Goal: Transaction & Acquisition: Purchase product/service

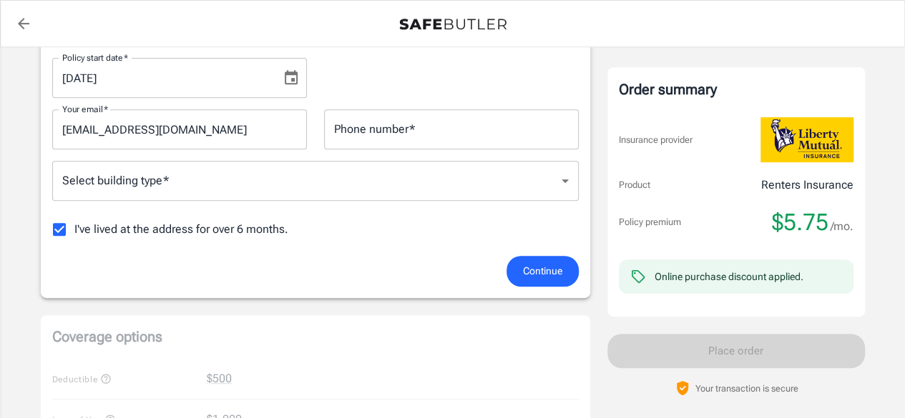
scroll to position [286, 0]
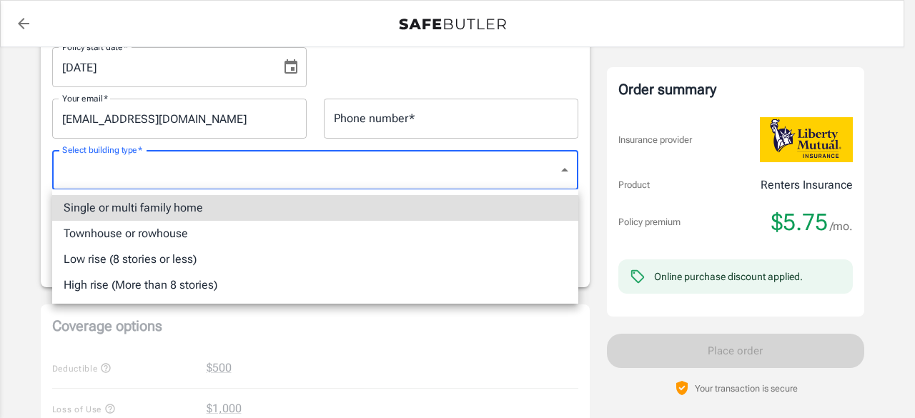
click at [471, 174] on body "Policy premium $ 5.75 /mo Liberty Mutual Renters Insurance [STREET_ADDRESS][US_…" at bounding box center [457, 416] width 915 height 1405
click at [187, 215] on li "Single or multi family home" at bounding box center [315, 208] width 526 height 26
type input "singlefamily"
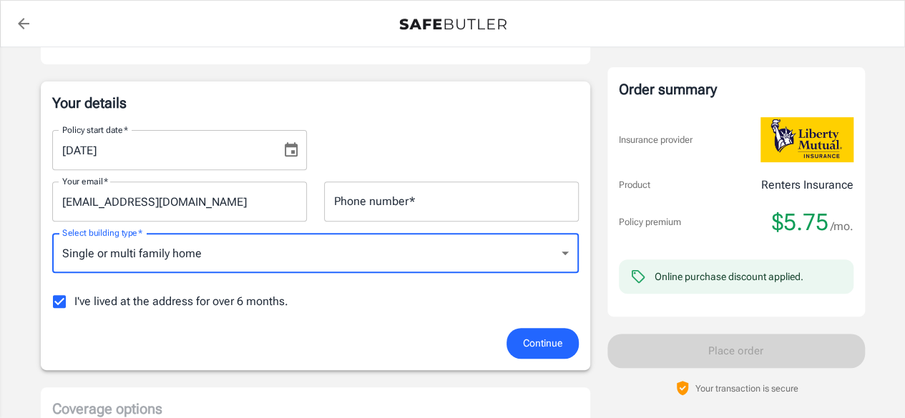
scroll to position [125, 0]
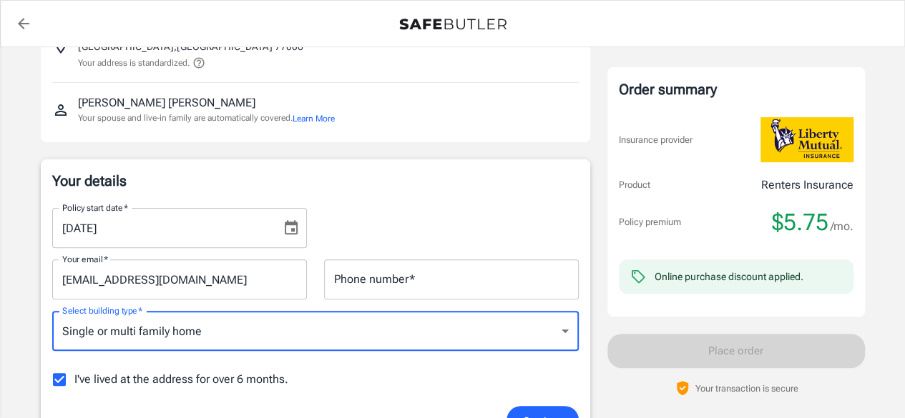
click at [405, 288] on input "Phone number   *" at bounding box center [451, 280] width 255 height 40
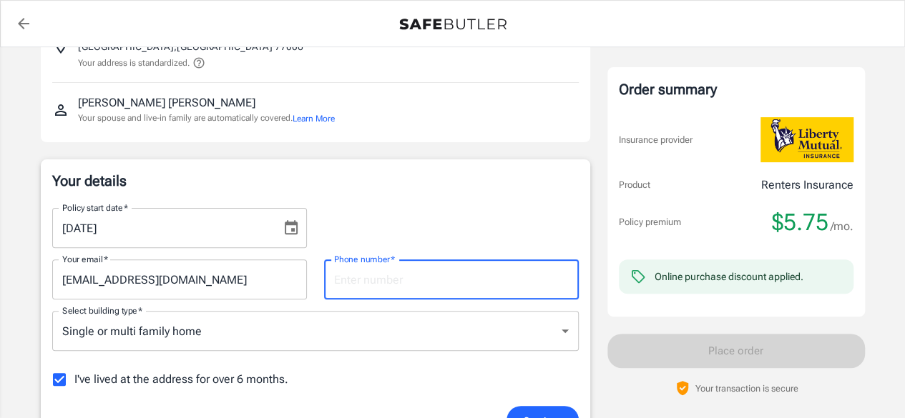
type input "7138596874"
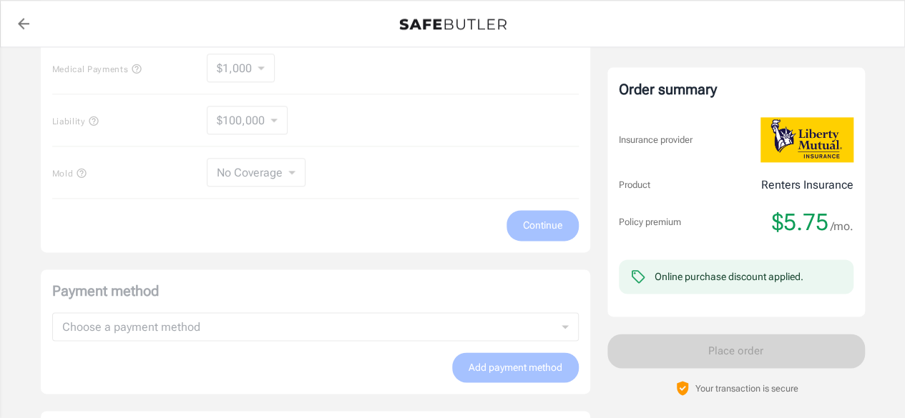
scroll to position [983, 0]
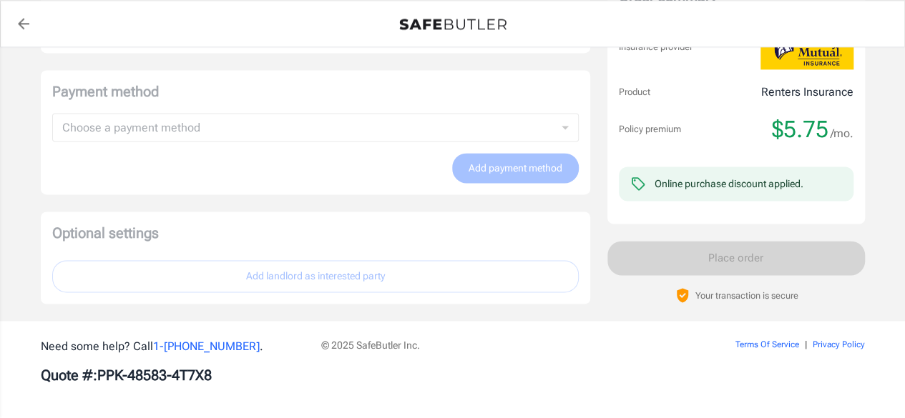
click at [666, 188] on div "Online purchase discount applied." at bounding box center [728, 184] width 149 height 26
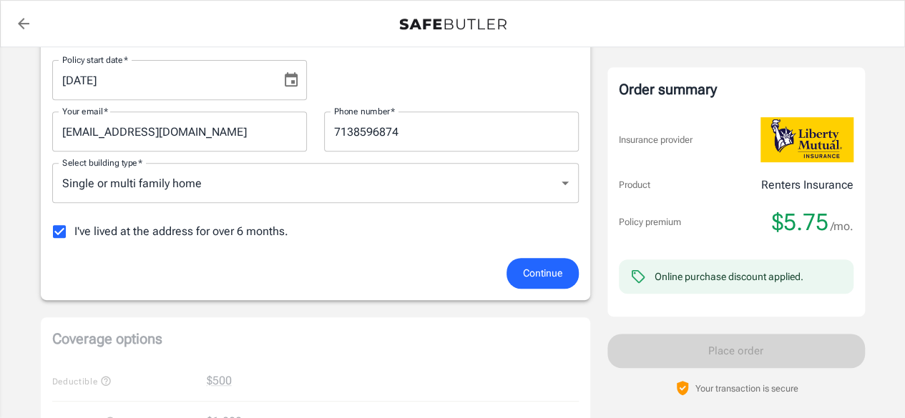
scroll to position [286, 0]
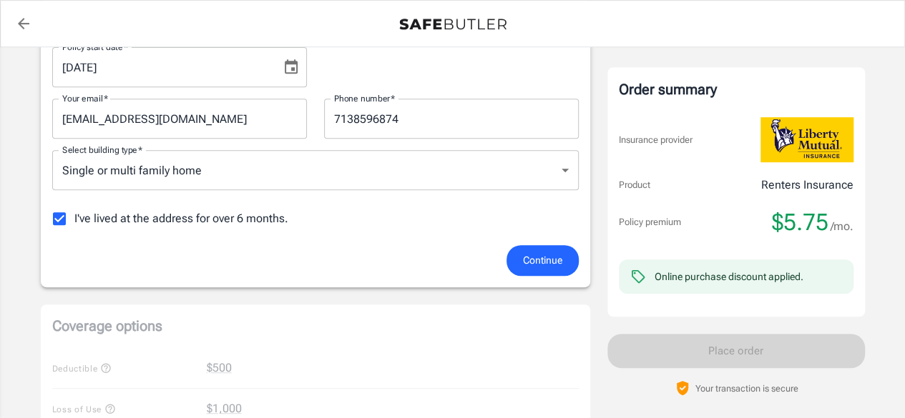
click at [545, 267] on span "Continue" at bounding box center [542, 261] width 39 height 18
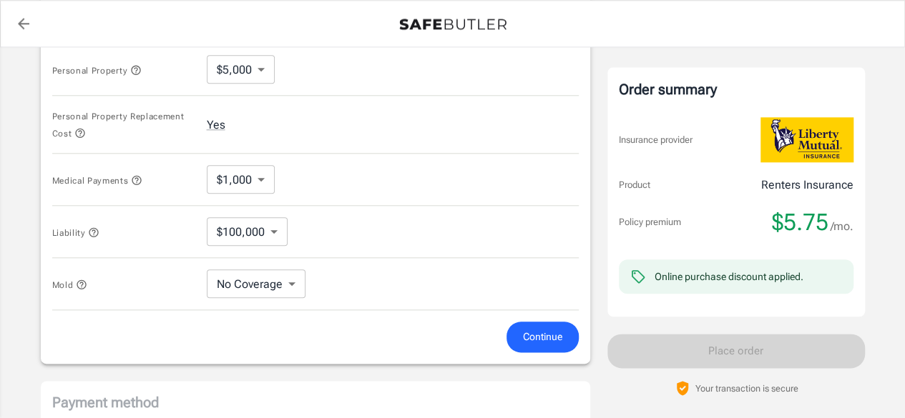
scroll to position [685, 0]
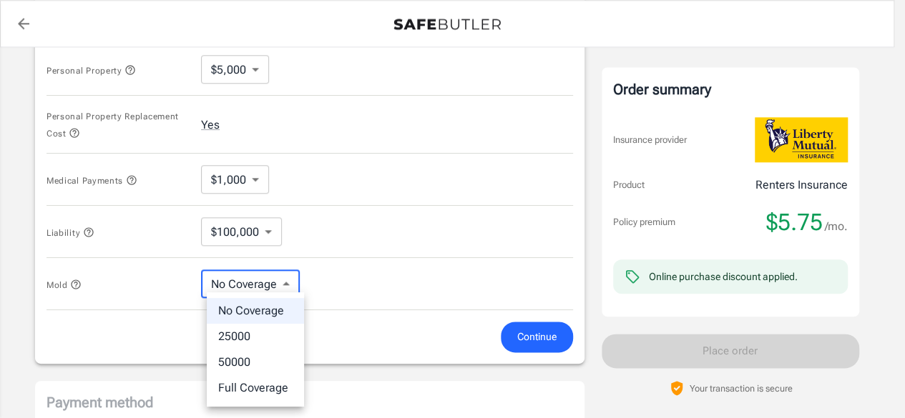
click at [292, 288] on body "Policy premium $ 5.75 /mo Liberty Mutual Renters Insurance 230 W ALABAMA ST 813…" at bounding box center [452, 24] width 905 height 1418
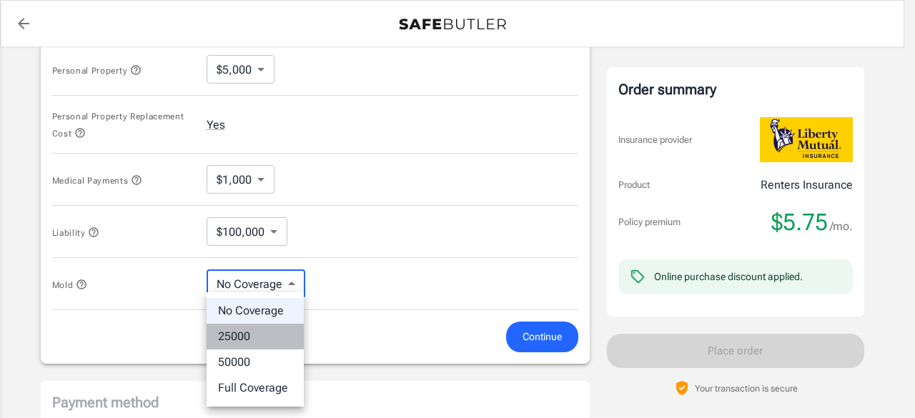
click at [261, 337] on li "25000" at bounding box center [255, 337] width 97 height 26
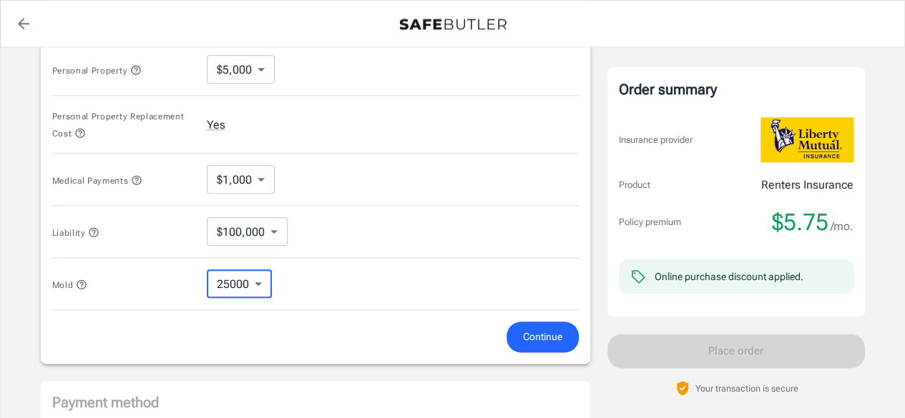
click at [276, 233] on body "Policy premium $ 5.75 /mo Liberty Mutual Renters Insurance 230 W ALABAMA ST 813…" at bounding box center [452, 24] width 905 height 1418
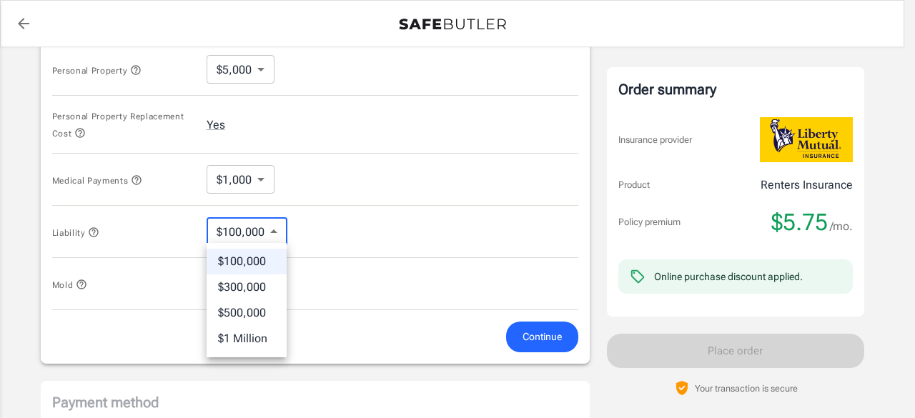
click at [309, 230] on div at bounding box center [457, 209] width 915 height 418
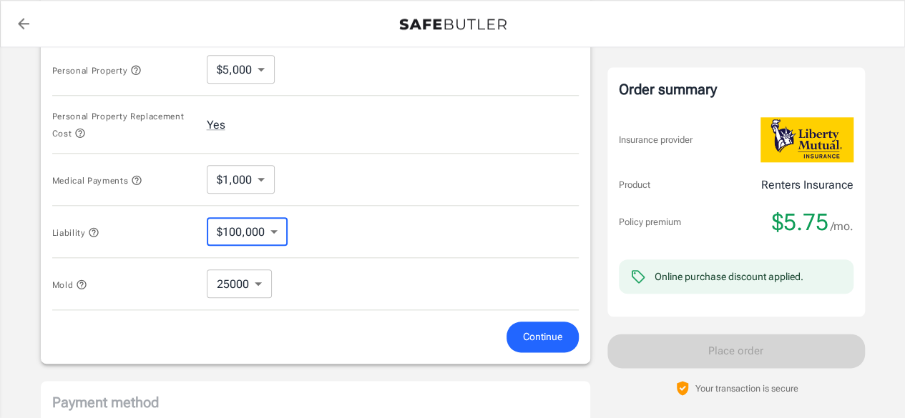
click at [275, 187] on div "Medical Payments $1,000 1000 ​" at bounding box center [315, 180] width 526 height 52
click at [269, 182] on body "Policy premium $ 5.75 /mo Liberty Mutual Renters Insurance 230 W ALABAMA ST 813…" at bounding box center [452, 24] width 905 height 1418
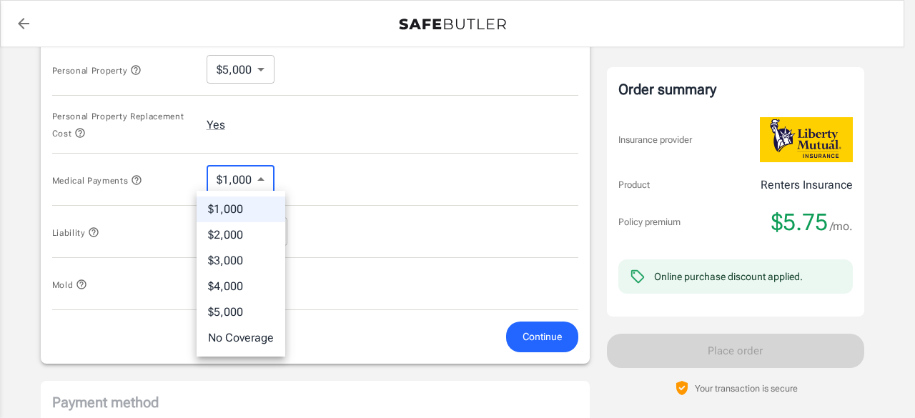
click at [241, 210] on li "$1,000" at bounding box center [241, 210] width 89 height 26
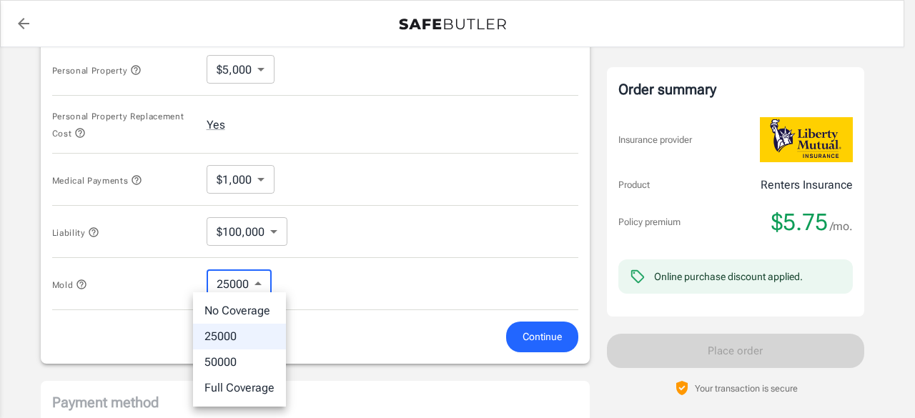
click at [260, 284] on body "Policy premium $ 5.75 /mo Liberty Mutual Renters Insurance 230 W ALABAMA ST 813…" at bounding box center [457, 24] width 915 height 1418
click at [262, 311] on li "No Coverage" at bounding box center [239, 311] width 93 height 26
type input "No Coverage"
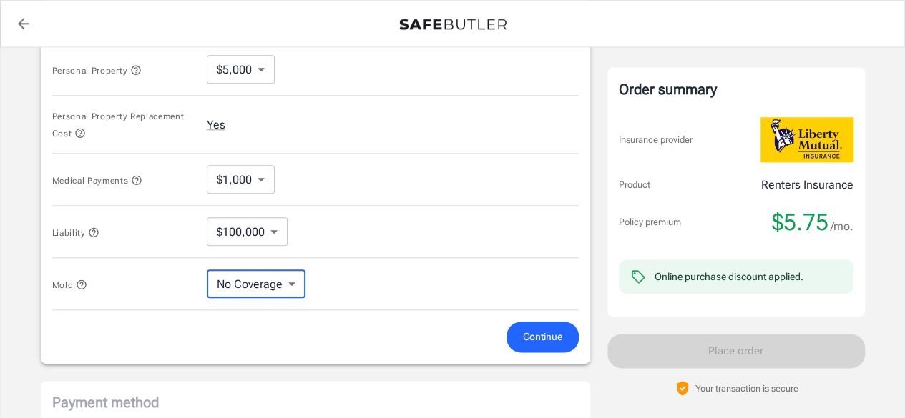
click at [356, 271] on div "Mold No Coverage No Coverage ​" at bounding box center [315, 284] width 526 height 52
click at [473, 190] on div "Medical Payments $1,000 1000 ​" at bounding box center [315, 180] width 526 height 52
click at [312, 110] on div "Personal Property Replacement Cost Yes" at bounding box center [315, 125] width 526 height 58
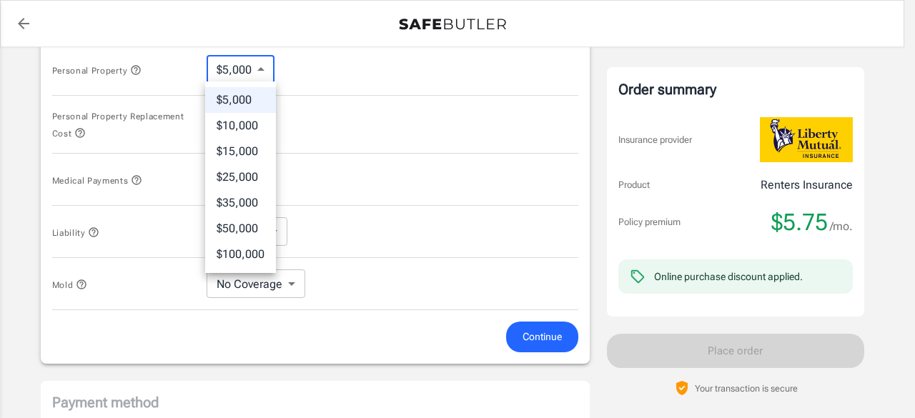
click at [257, 69] on body "Policy premium $ 5.75 /mo Liberty Mutual Renters Insurance 230 W ALABAMA ST 813…" at bounding box center [457, 24] width 915 height 1418
click at [241, 175] on li "$25,000" at bounding box center [240, 178] width 71 height 26
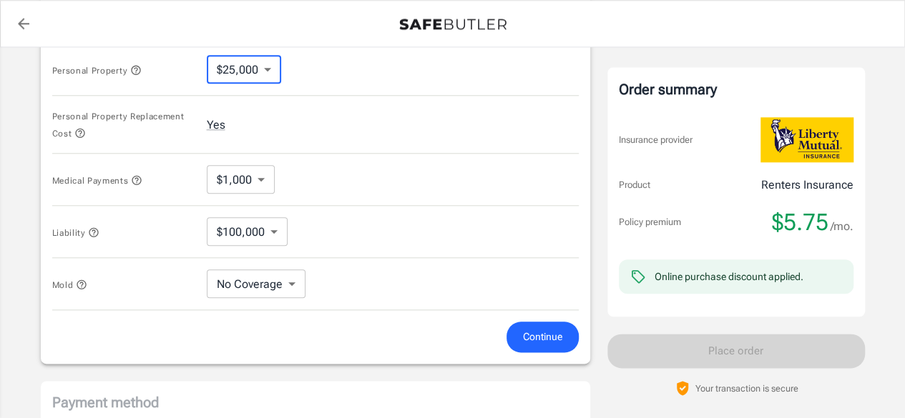
click at [263, 67] on body "Policy premium $ 5.75 /mo Liberty Mutual Renters Insurance 230 W ALABAMA ST 813…" at bounding box center [452, 24] width 905 height 1418
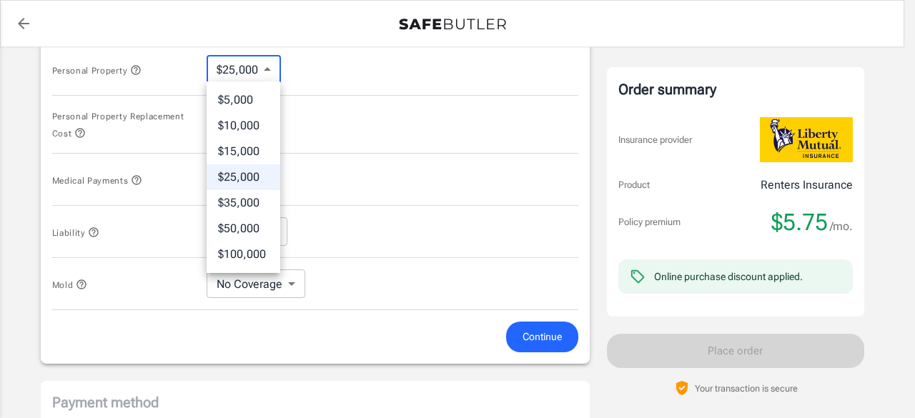
click at [237, 234] on li "$50,000" at bounding box center [244, 229] width 74 height 26
type input "50000"
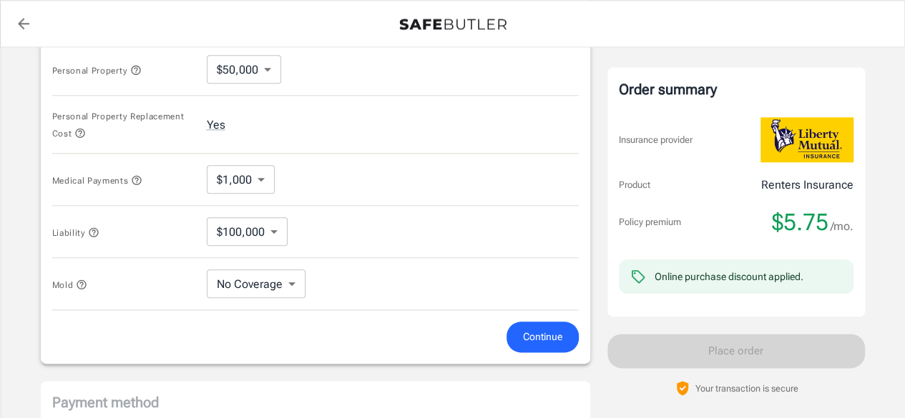
click at [342, 132] on div "Personal Property Replacement Cost Yes" at bounding box center [315, 125] width 526 height 58
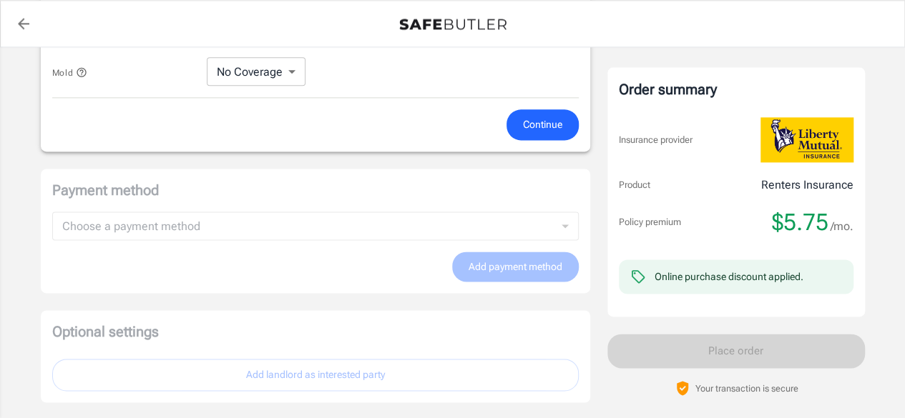
scroll to position [900, 0]
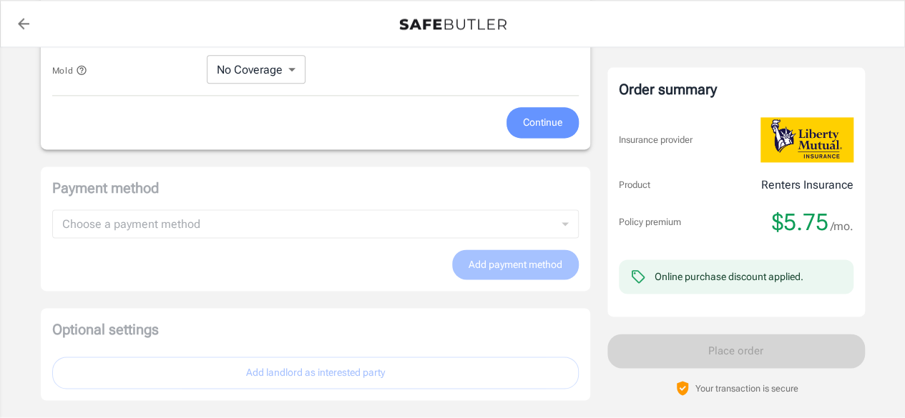
click at [548, 118] on span "Continue" at bounding box center [542, 123] width 39 height 18
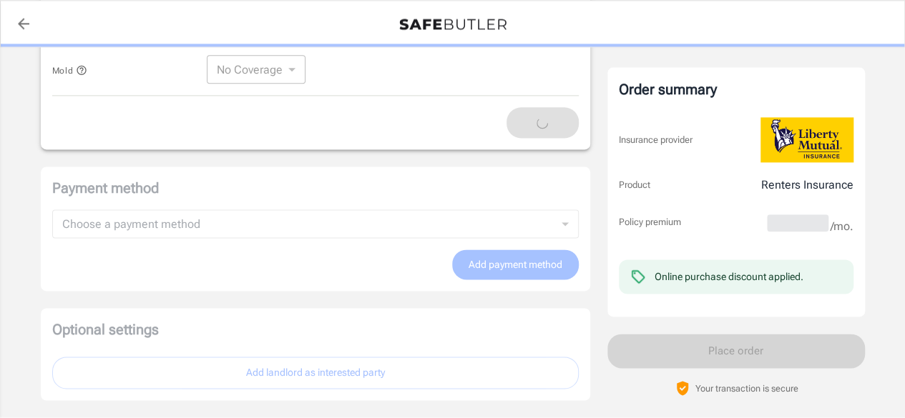
scroll to position [874, 0]
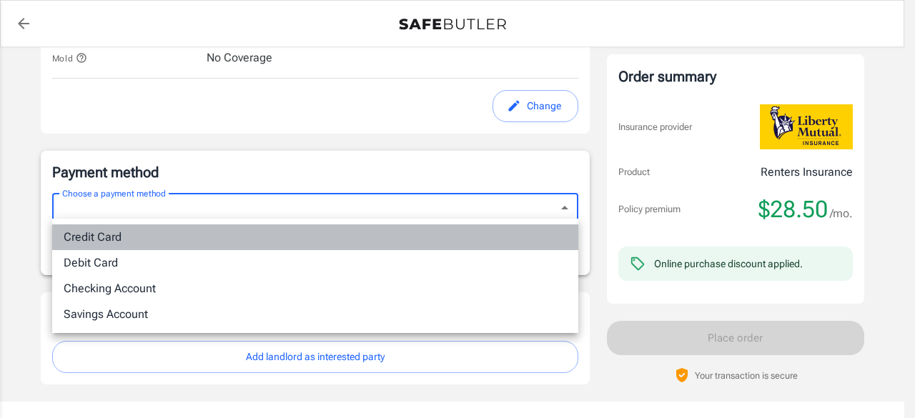
click at [199, 241] on li "Credit Card" at bounding box center [315, 238] width 526 height 26
type input "credit"
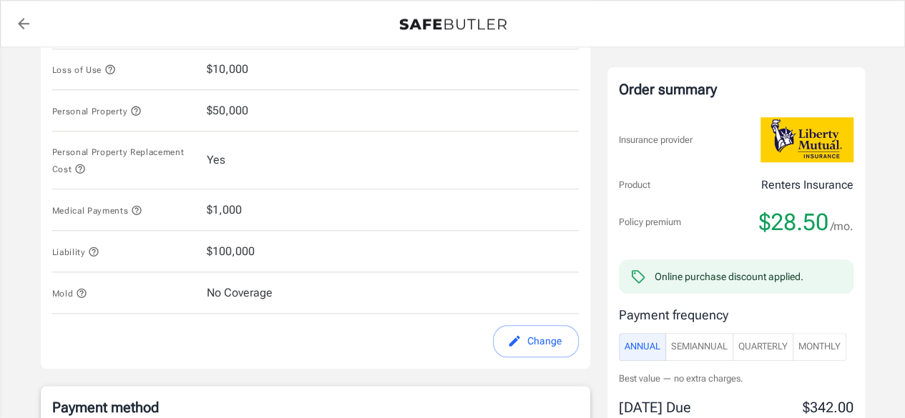
scroll to position [588, 0]
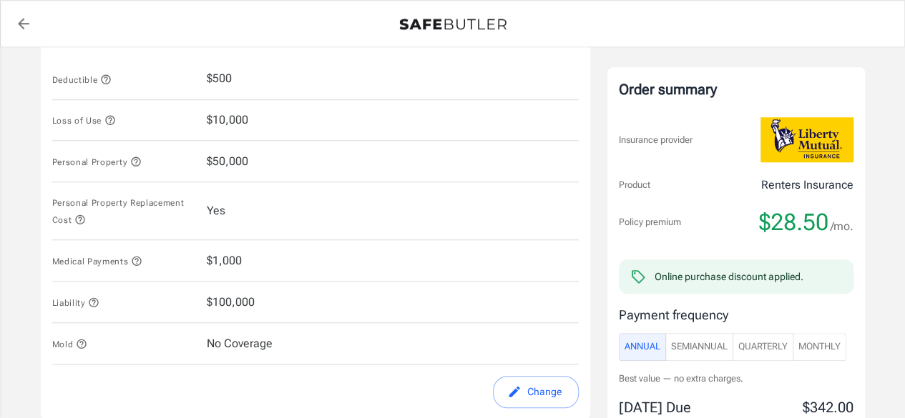
click at [226, 301] on span "$100,000" at bounding box center [231, 302] width 48 height 17
click at [226, 159] on span "$50,000" at bounding box center [227, 161] width 41 height 17
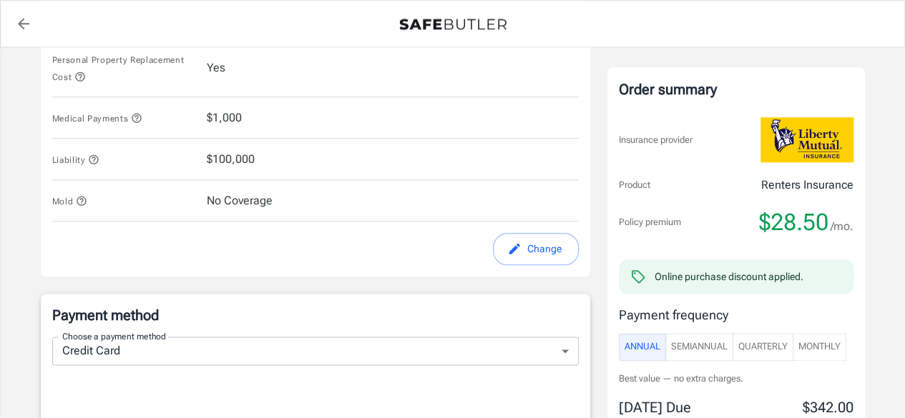
click at [516, 251] on icon "edit" at bounding box center [514, 249] width 14 height 14
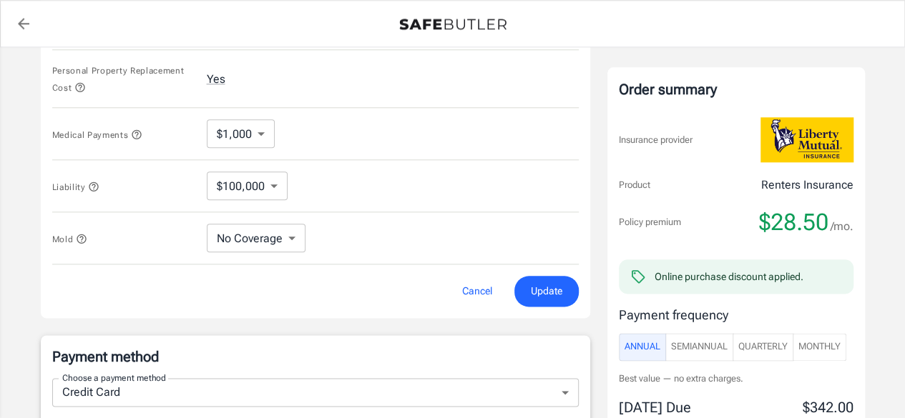
scroll to position [737, 0]
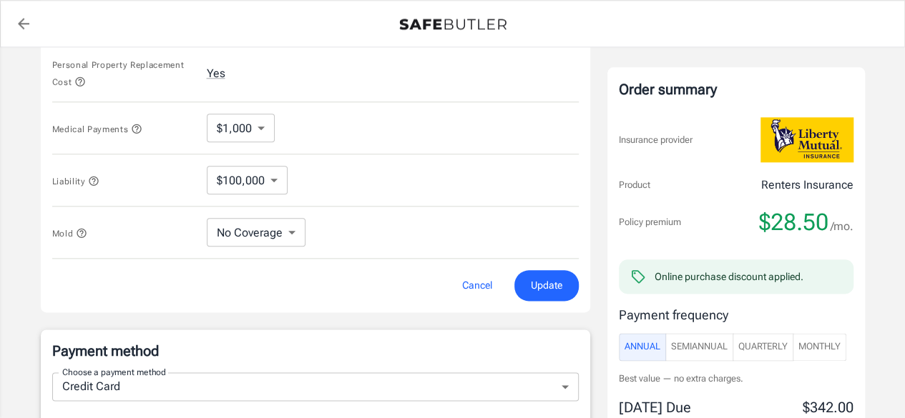
click at [270, 222] on body "Policy premium $ 28.50 /mo Liberty Mutual Renters Insurance 230 W ALABAMA ST 81…" at bounding box center [452, 153] width 905 height 1780
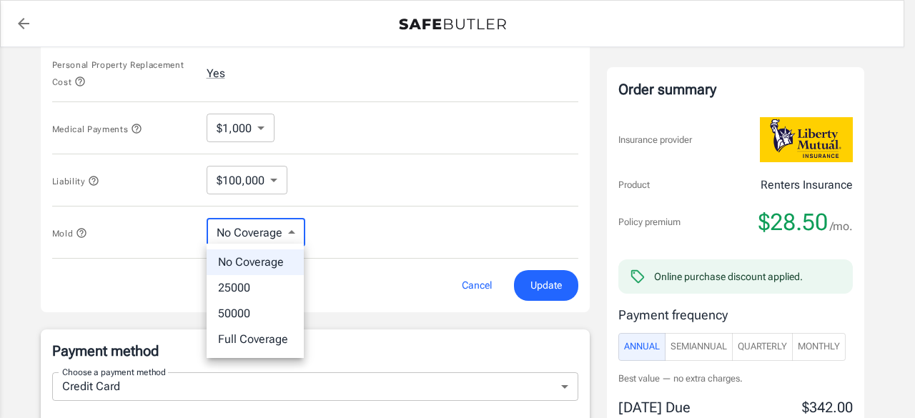
click at [265, 175] on div at bounding box center [457, 209] width 915 height 418
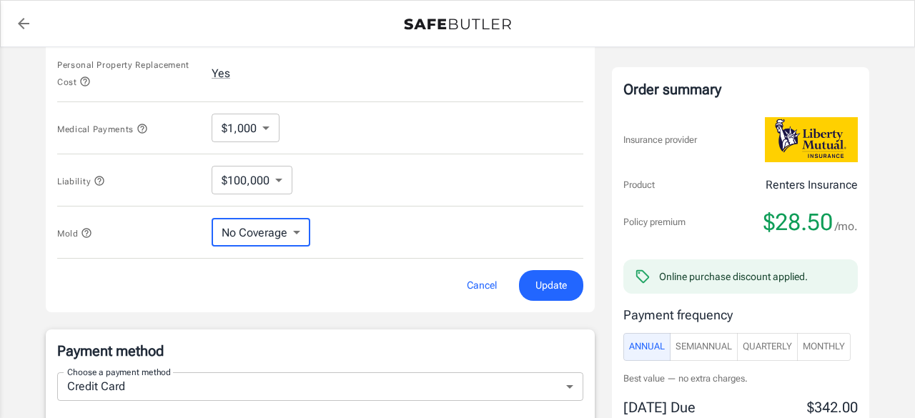
click at [269, 175] on body "Policy premium $ 28.50 /mo Liberty Mutual Renters Insurance 230 W ALABAMA ST 81…" at bounding box center [457, 153] width 915 height 1780
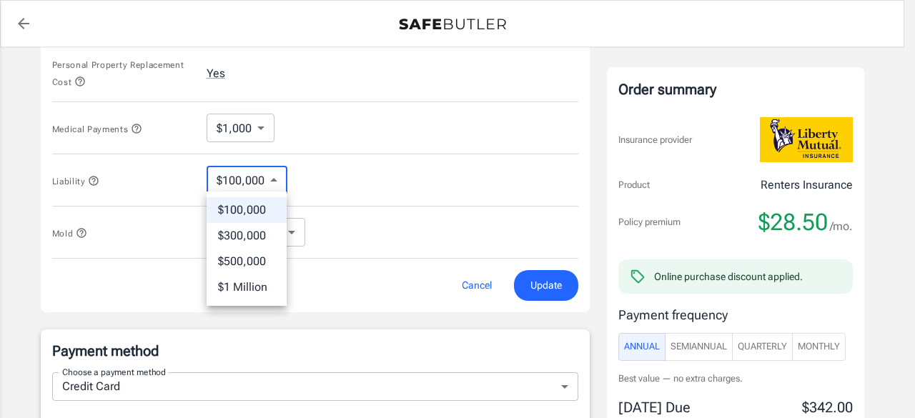
click at [249, 217] on li "$100,000" at bounding box center [247, 210] width 80 height 26
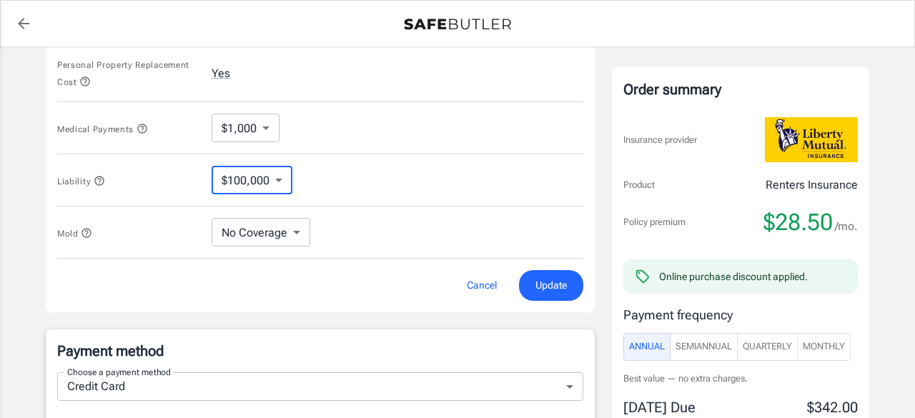
click at [253, 132] on body "Policy premium $ 28.50 /mo Liberty Mutual Renters Insurance 230 W ALABAMA ST 81…" at bounding box center [457, 153] width 915 height 1780
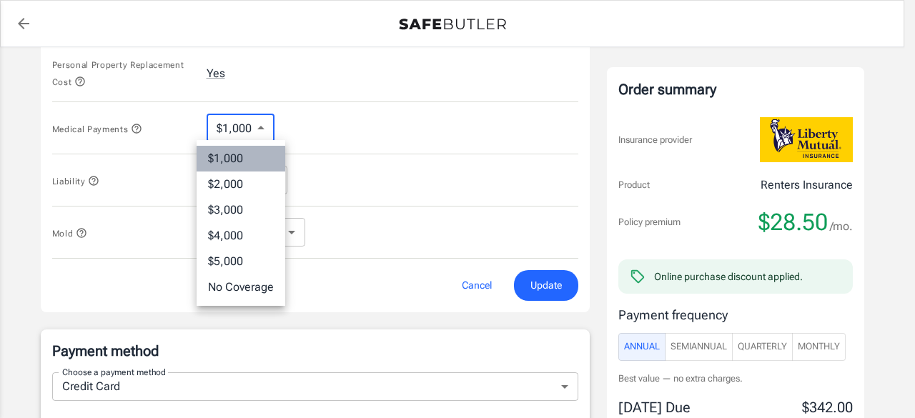
click at [241, 167] on li "$1,000" at bounding box center [241, 159] width 89 height 26
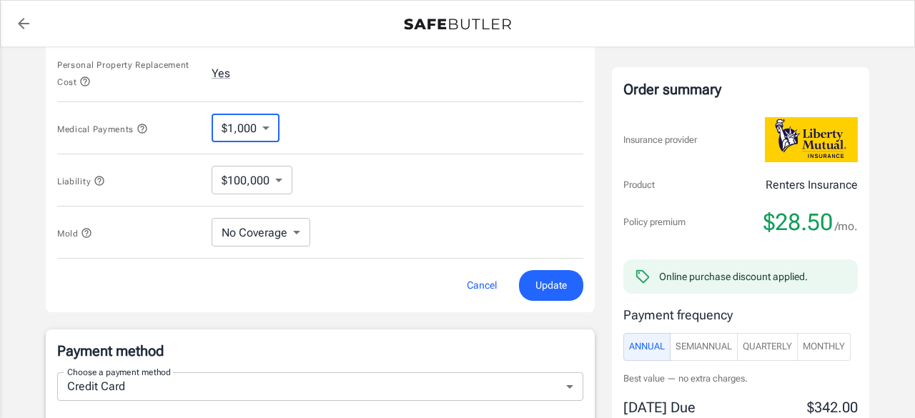
click at [249, 129] on body "Policy premium $ 28.50 /mo Liberty Mutual Renters Insurance 230 W ALABAMA ST 81…" at bounding box center [457, 153] width 915 height 1780
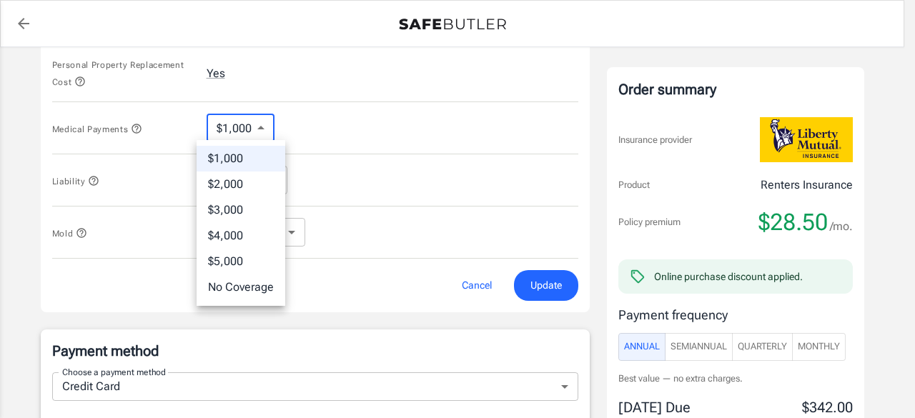
click at [246, 285] on li "No Coverage" at bounding box center [241, 288] width 89 height 26
type input "No Coverage"
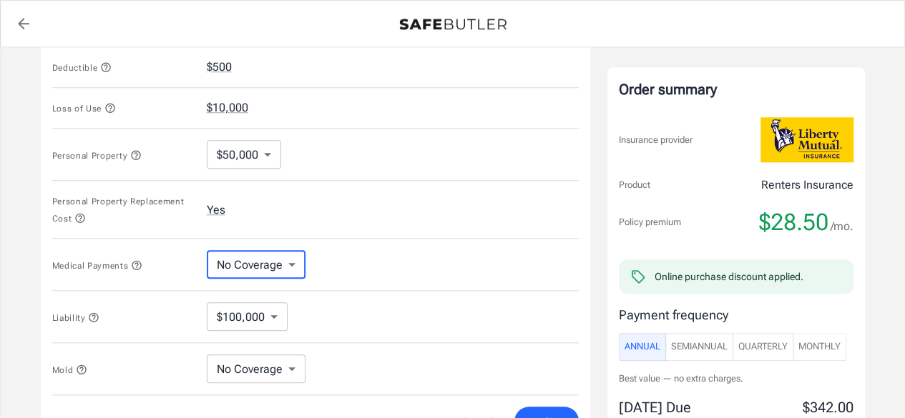
scroll to position [522, 0]
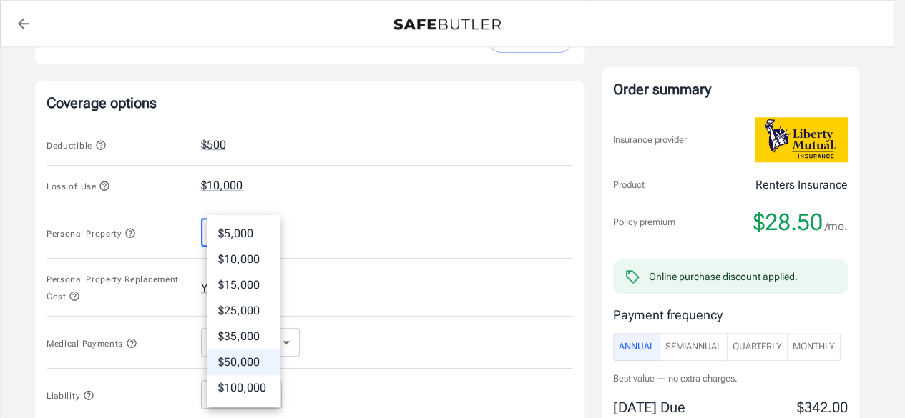
click at [260, 235] on body "Policy premium $ 28.50 /mo Liberty Mutual Renters Insurance 230 W ALABAMA ST 81…" at bounding box center [452, 368] width 905 height 1780
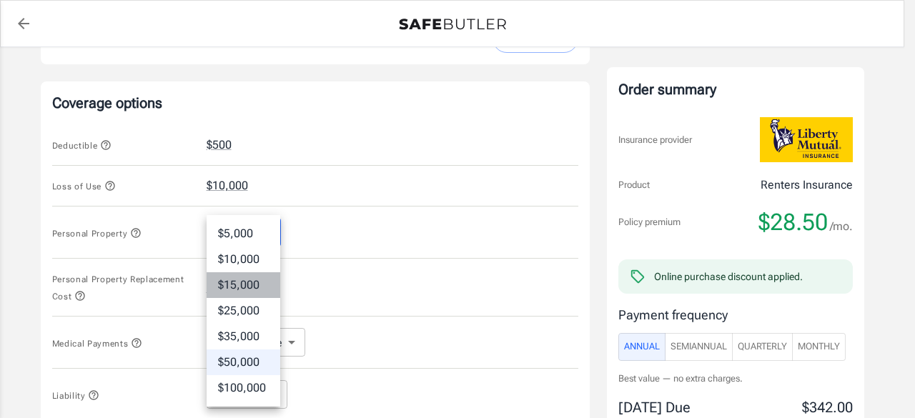
click at [244, 280] on li "$15,000" at bounding box center [244, 286] width 74 height 26
type input "15000"
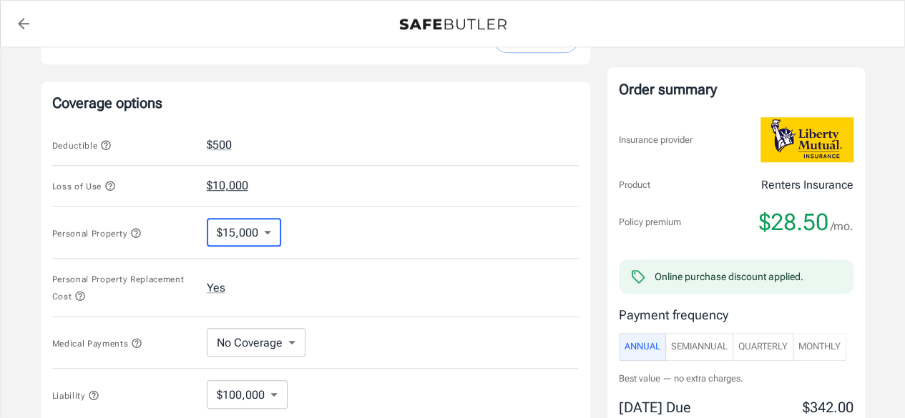
click at [235, 187] on button "$10,000" at bounding box center [227, 185] width 41 height 17
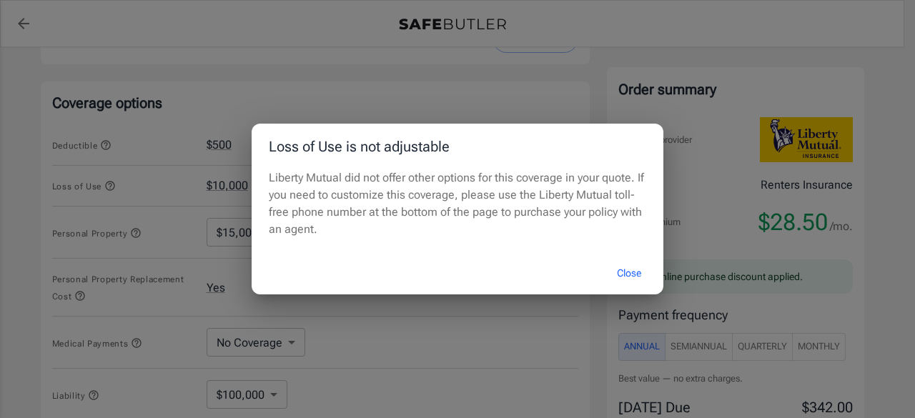
click at [631, 270] on button "Close" at bounding box center [629, 273] width 57 height 31
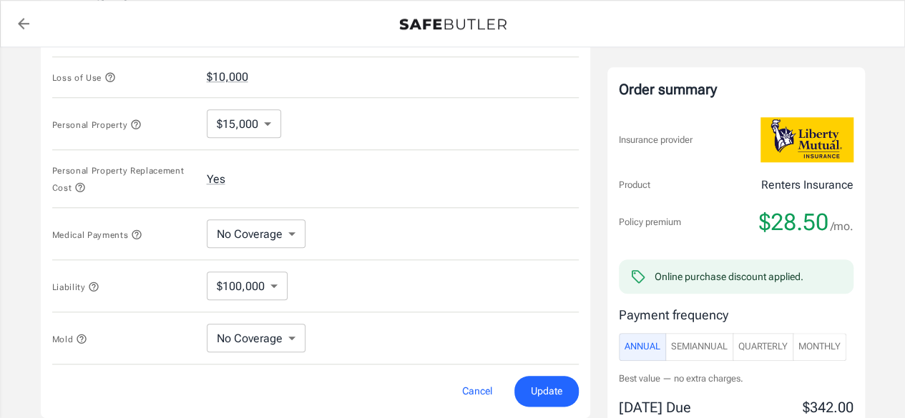
scroll to position [665, 0]
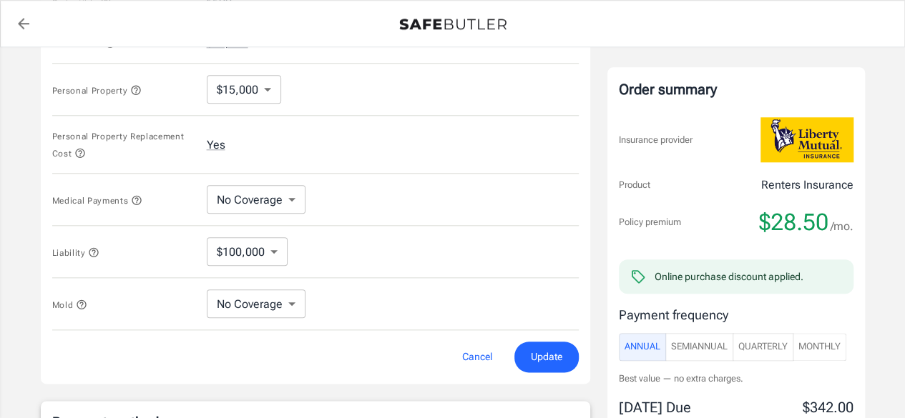
click at [267, 246] on body "Policy premium $ 28.50 /mo Liberty Mutual Renters Insurance 230 W ALABAMA ST 81…" at bounding box center [452, 225] width 905 height 1780
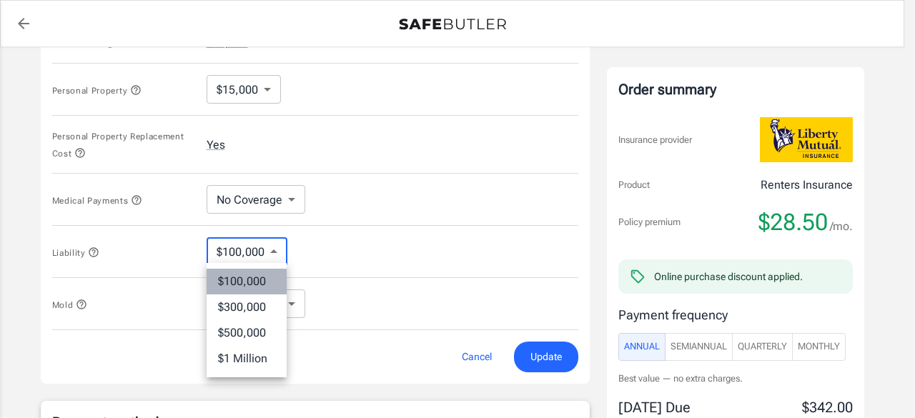
click at [267, 273] on li "$100,000" at bounding box center [247, 282] width 80 height 26
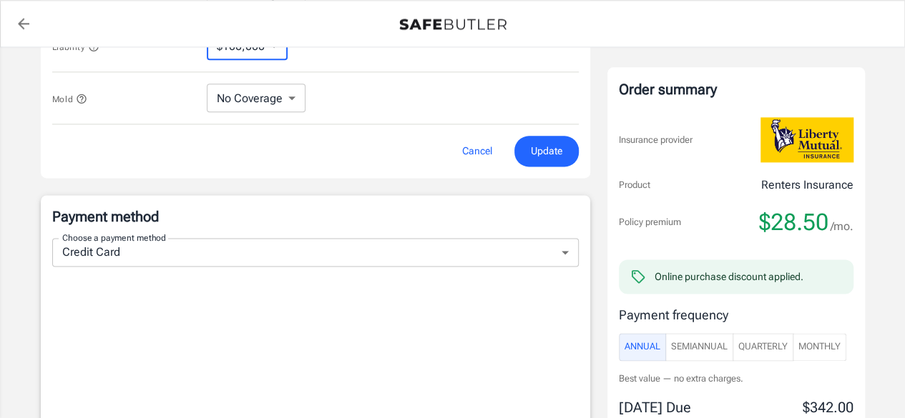
scroll to position [880, 0]
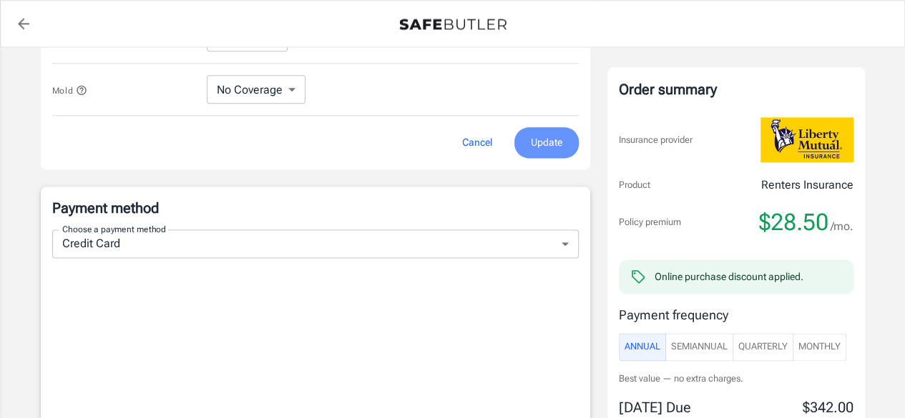
click at [533, 139] on span "Update" at bounding box center [546, 143] width 31 height 18
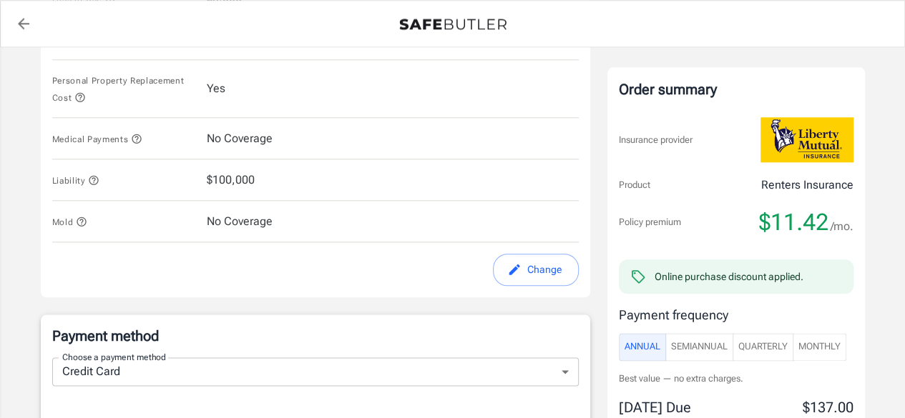
scroll to position [644, 0]
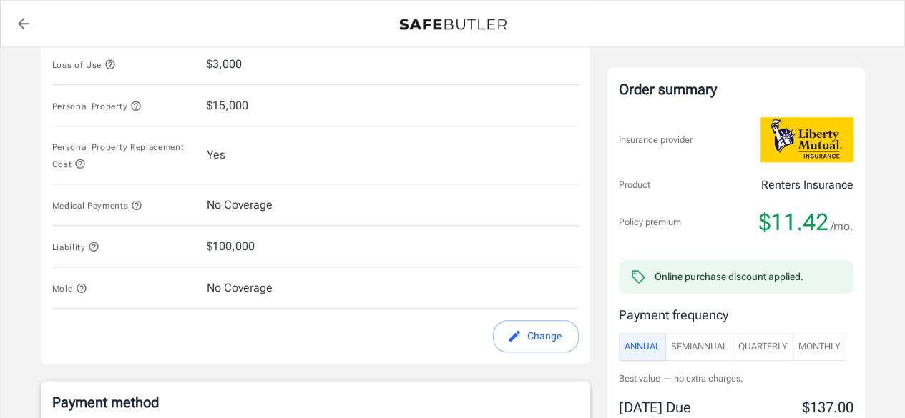
click at [235, 112] on div "Personal Property $15,000" at bounding box center [315, 105] width 526 height 41
click at [234, 104] on span "$15,000" at bounding box center [227, 105] width 41 height 17
click at [521, 321] on button "Change" at bounding box center [536, 336] width 86 height 32
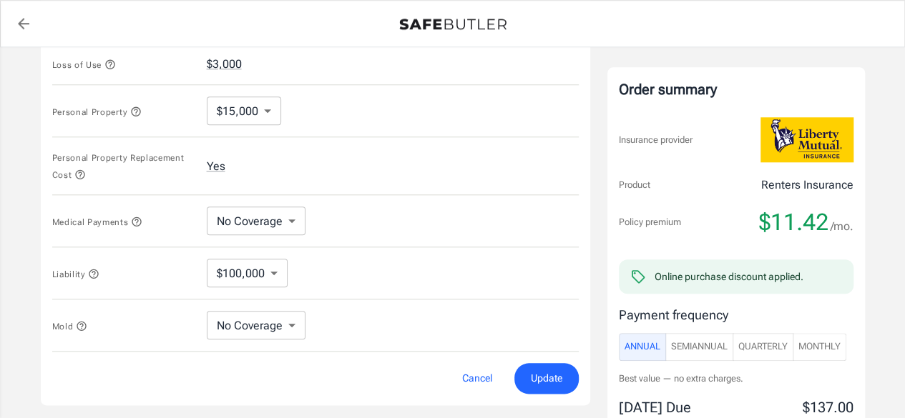
click at [271, 109] on body "Policy premium $ 11.42 /mo Liberty Mutual Renters Insurance 230 W ALABAMA ST 81…" at bounding box center [452, 246] width 905 height 1780
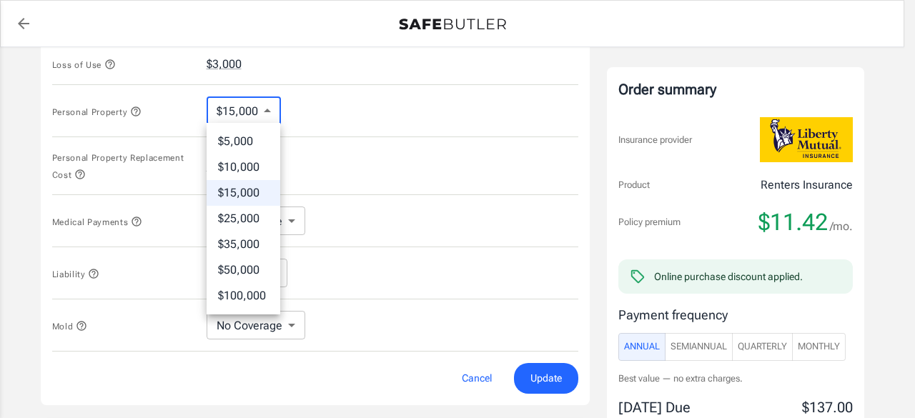
click at [255, 170] on li "$10,000" at bounding box center [244, 167] width 74 height 26
click at [270, 111] on body "Policy premium $ 11.42 /mo Liberty Mutual Renters Insurance 230 W ALABAMA ST 81…" at bounding box center [457, 246] width 915 height 1780
click at [249, 144] on li "$5,000" at bounding box center [244, 142] width 74 height 26
type input "5000"
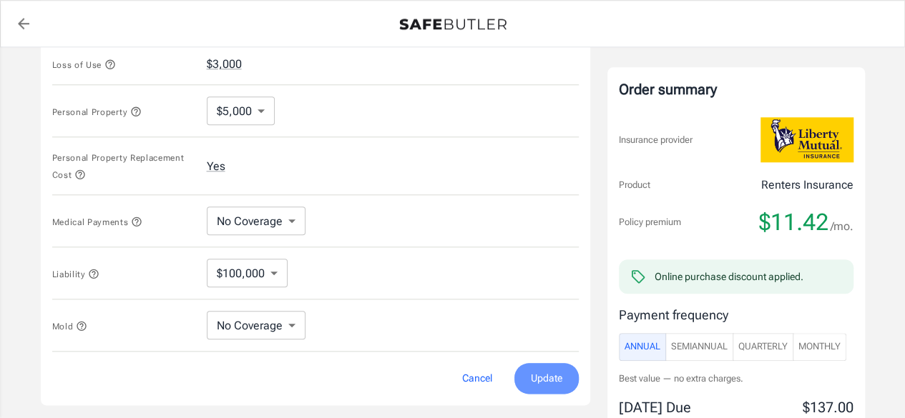
click at [545, 373] on span "Update" at bounding box center [546, 379] width 31 height 18
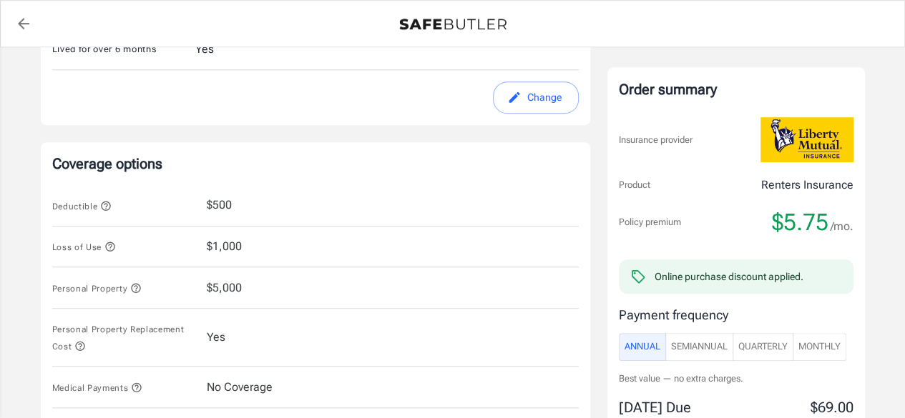
scroll to position [429, 0]
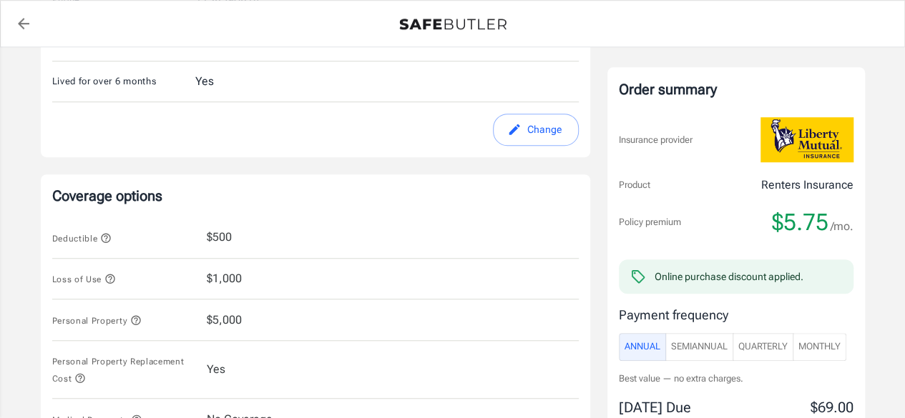
click at [236, 318] on span "$5,000" at bounding box center [224, 320] width 35 height 17
click at [528, 130] on button "Change" at bounding box center [536, 130] width 86 height 32
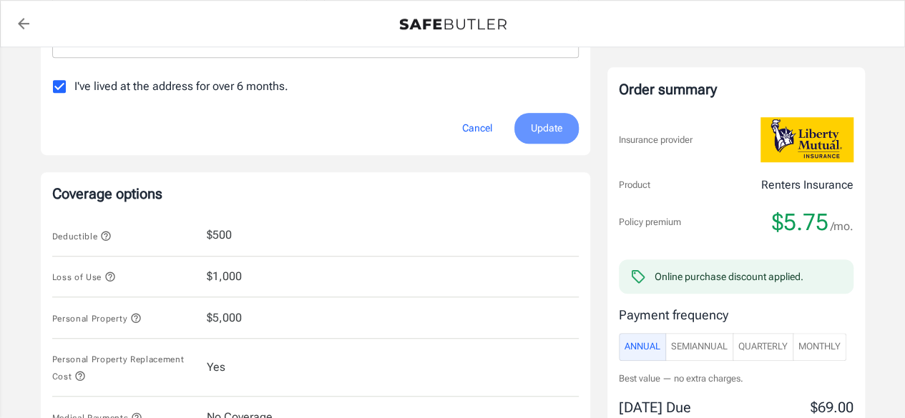
click at [529, 130] on button "Update" at bounding box center [546, 128] width 64 height 31
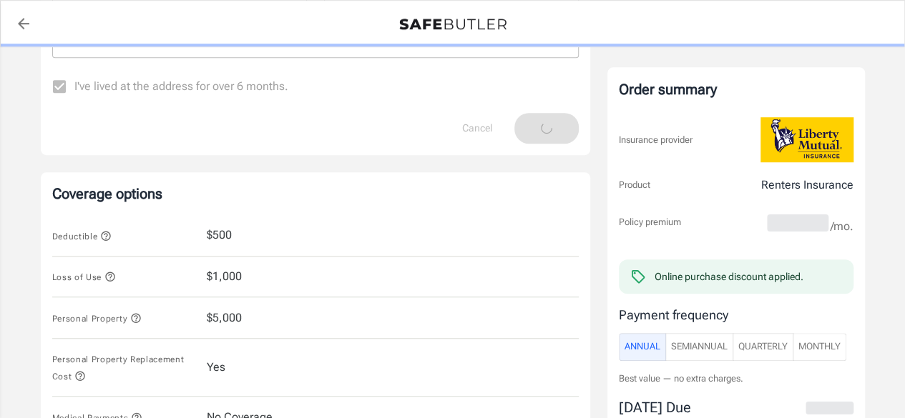
scroll to position [429, 0]
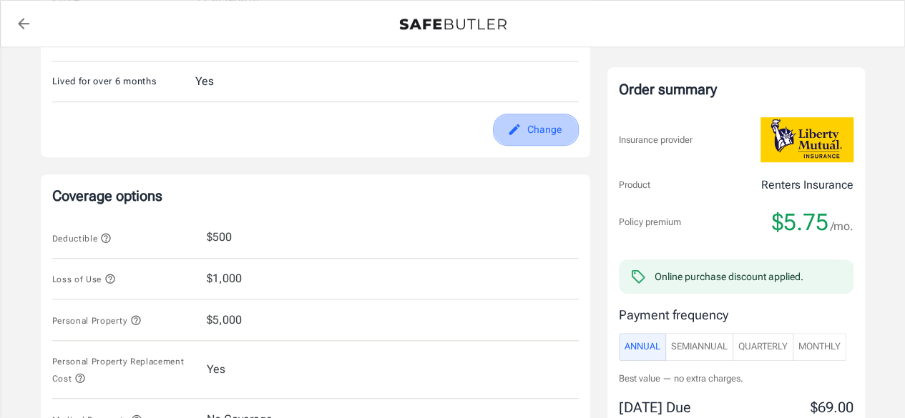
click at [531, 125] on button "Change" at bounding box center [536, 130] width 86 height 32
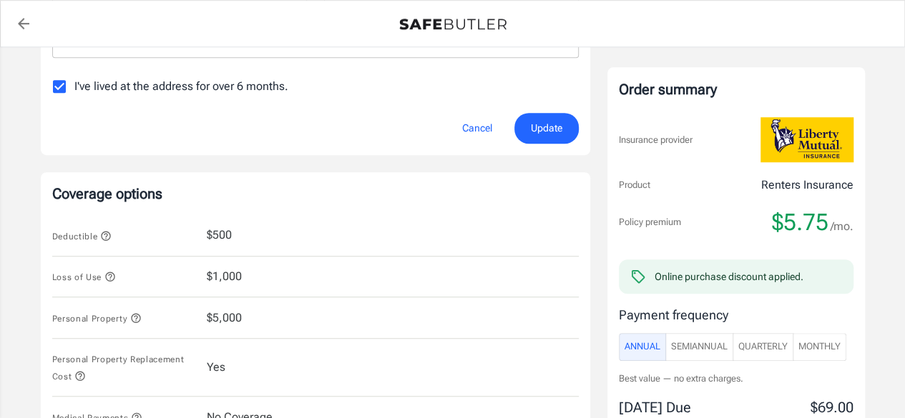
click at [539, 129] on span "Update" at bounding box center [546, 128] width 31 height 18
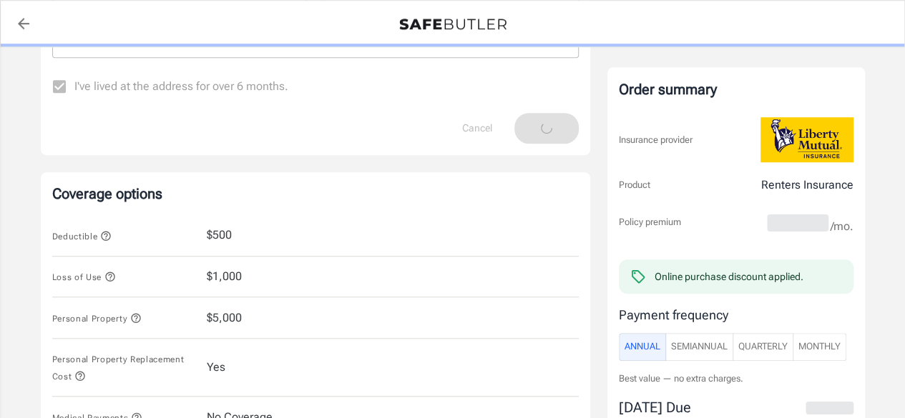
scroll to position [429, 0]
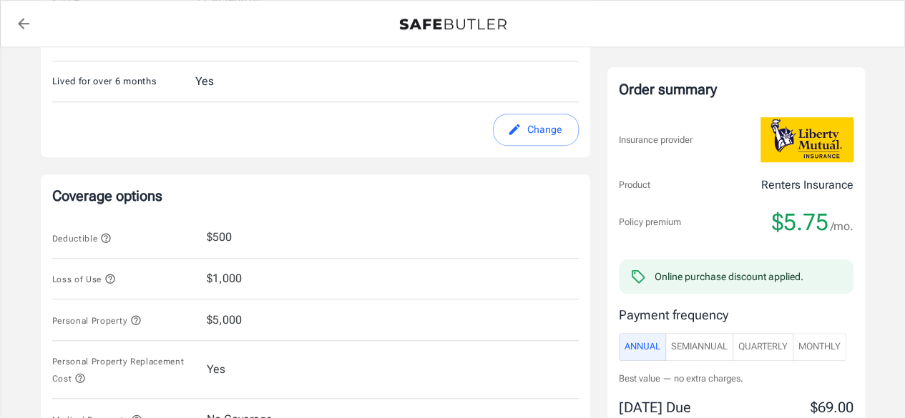
click at [525, 126] on button "Change" at bounding box center [536, 130] width 86 height 32
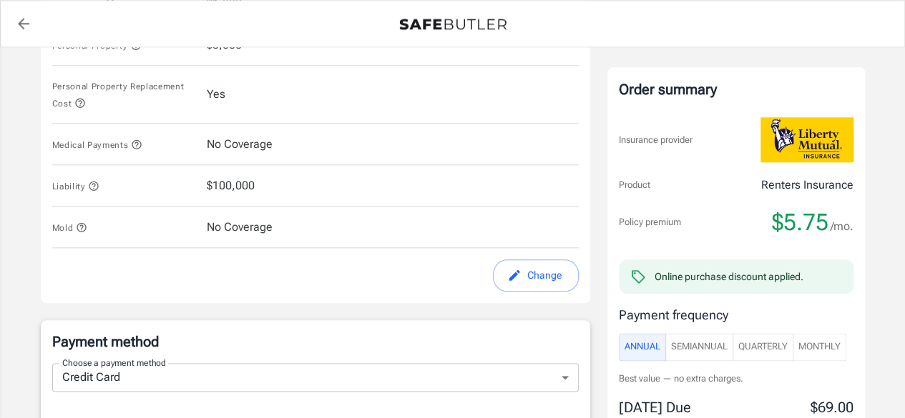
scroll to position [704, 0]
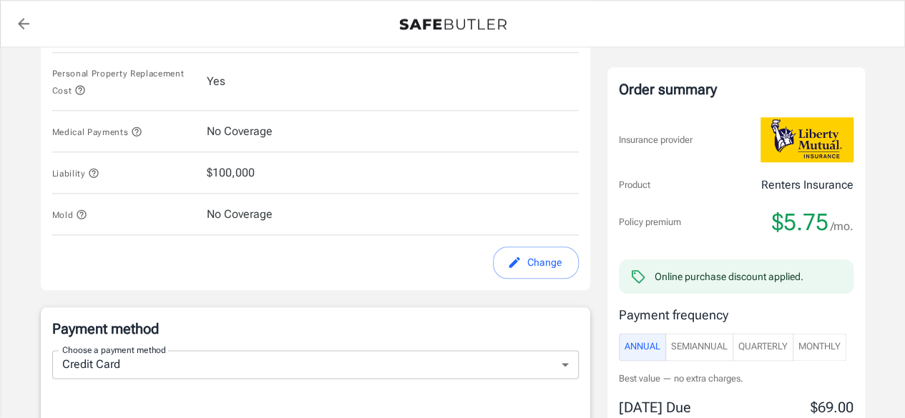
click at [554, 258] on button "Change" at bounding box center [536, 263] width 86 height 32
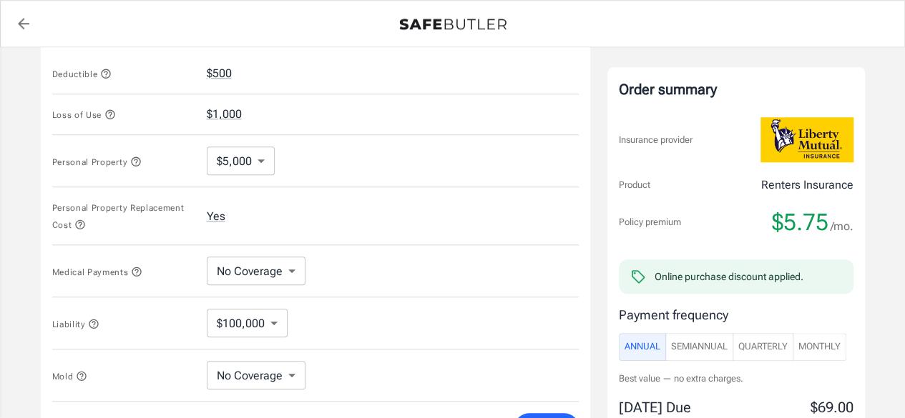
scroll to position [561, 0]
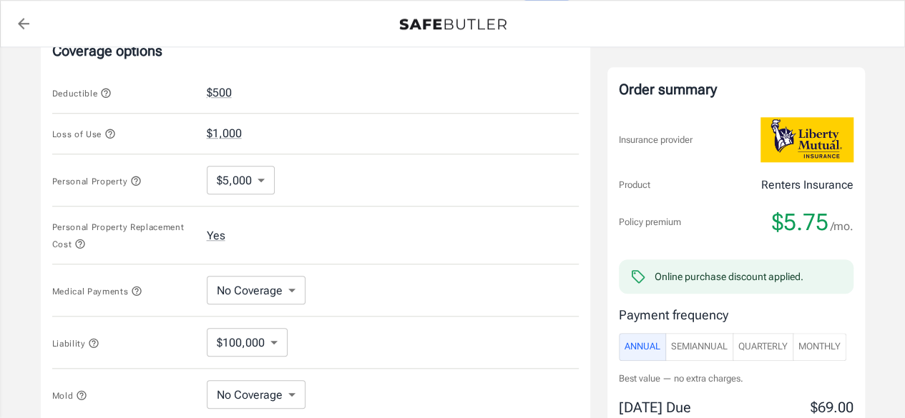
click at [263, 177] on body "Policy premium $ 5.75 /mo Liberty Mutual Renters Insurance 230 W ALABAMA ST 813…" at bounding box center [452, 322] width 905 height 1767
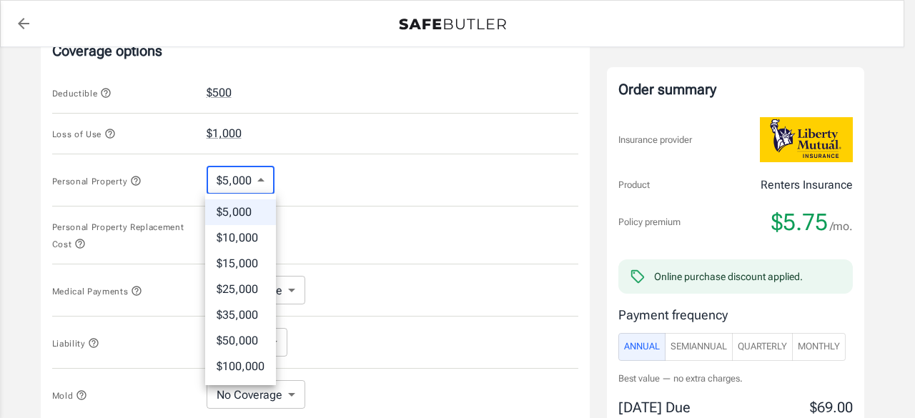
click at [232, 287] on li "$25,000" at bounding box center [240, 290] width 71 height 26
type input "25000"
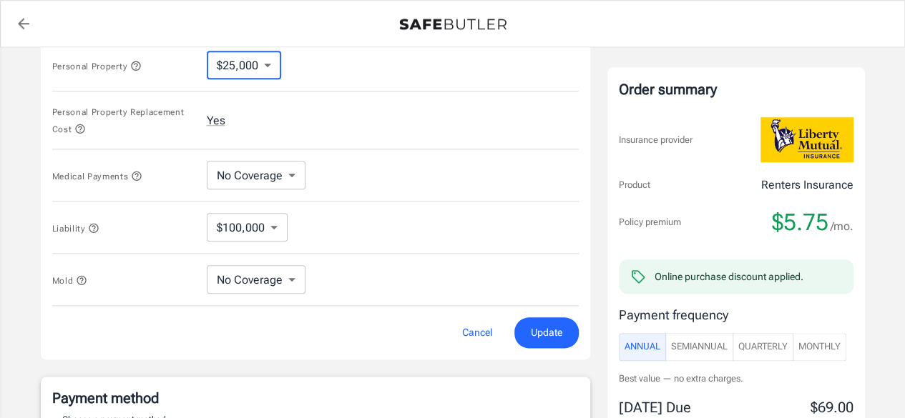
scroll to position [848, 0]
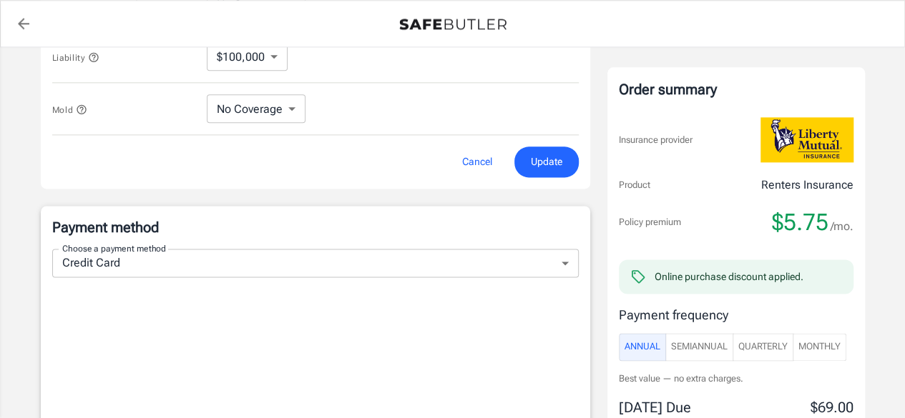
drag, startPoint x: 538, startPoint y: 160, endPoint x: 524, endPoint y: 145, distance: 20.3
click at [538, 164] on span "Update" at bounding box center [546, 162] width 31 height 18
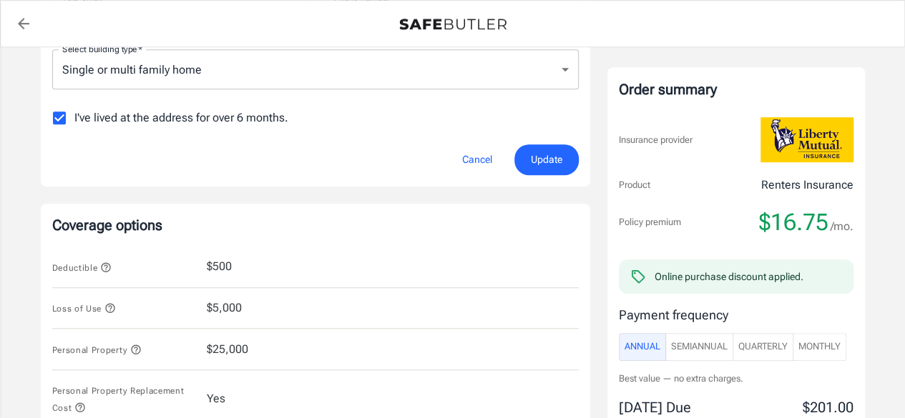
scroll to position [617, 0]
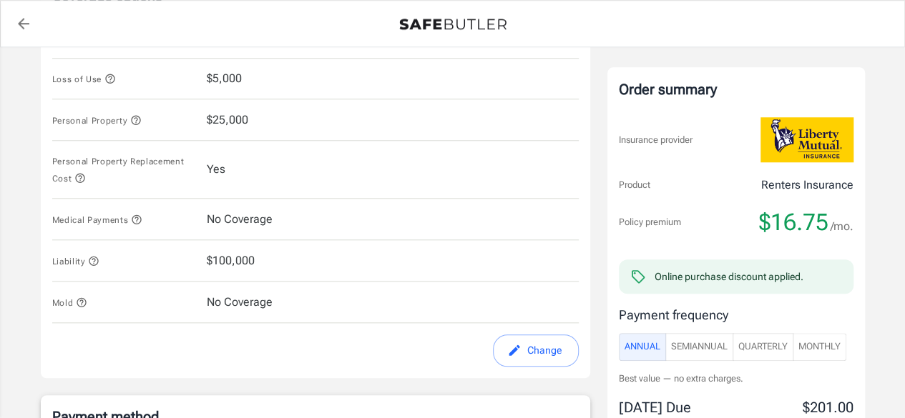
click at [514, 355] on icon "edit" at bounding box center [514, 350] width 14 height 14
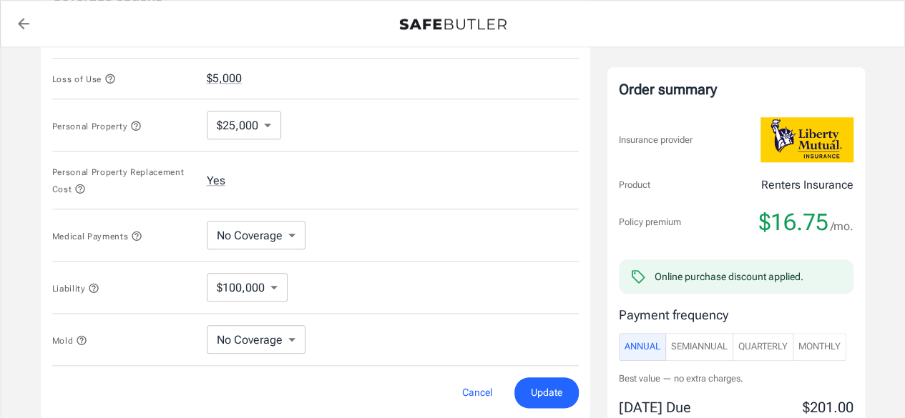
click at [257, 122] on body "Policy premium $ 16.75 /mo Liberty Mutual Renters Insurance 230 W ALABAMA ST 81…" at bounding box center [452, 266] width 905 height 1767
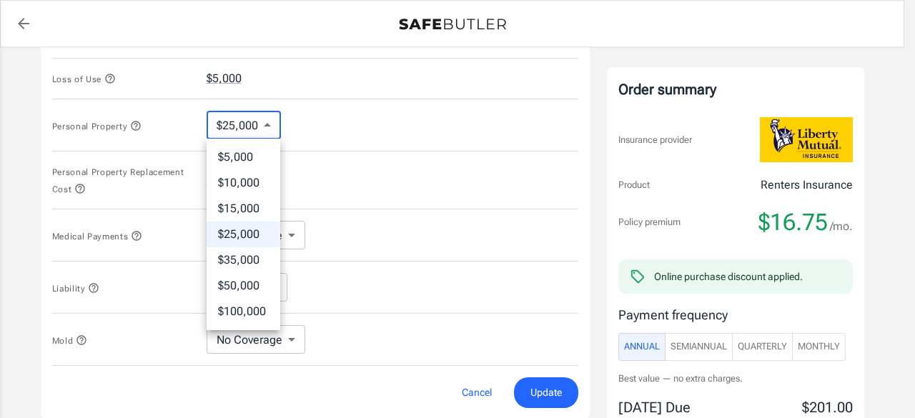
click at [239, 161] on li "$5,000" at bounding box center [244, 157] width 74 height 26
click at [252, 127] on body "Policy premium $ 16.75 /mo Liberty Mutual Renters Insurance 230 W ALABAMA ST 81…" at bounding box center [457, 266] width 915 height 1767
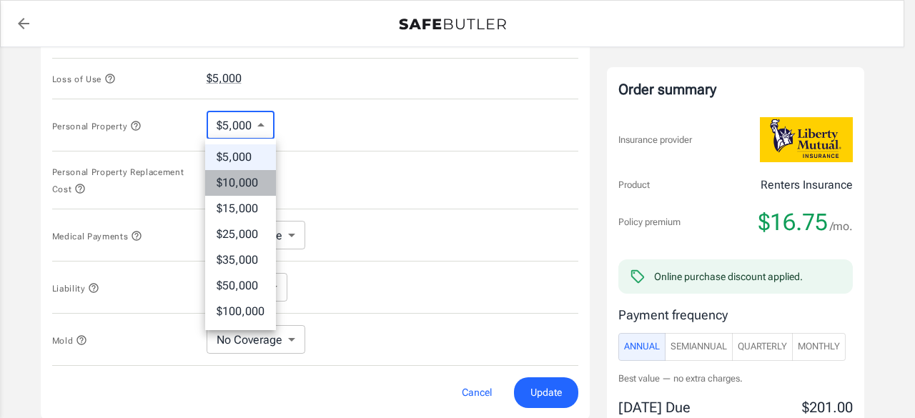
click at [237, 182] on li "$10,000" at bounding box center [240, 183] width 71 height 26
type input "10000"
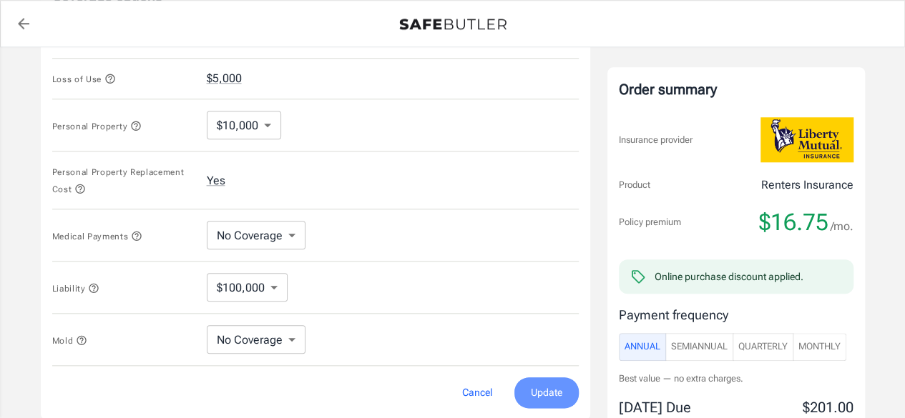
click at [543, 387] on span "Update" at bounding box center [546, 393] width 31 height 18
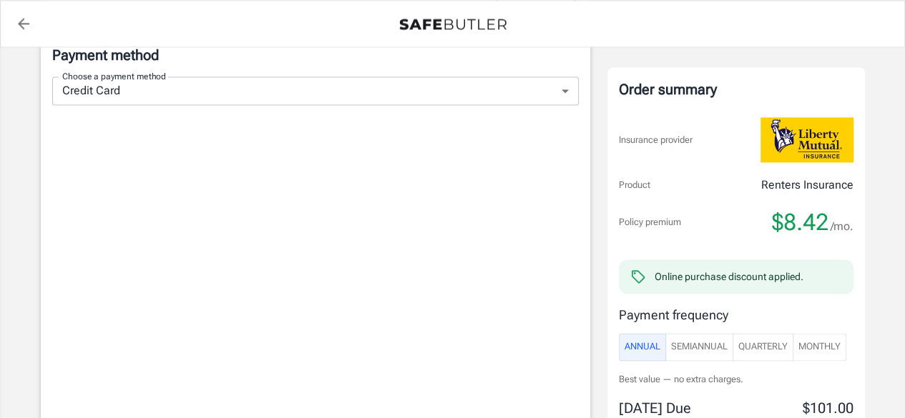
scroll to position [1001, 0]
click at [715, 350] on span "SemiAnnual" at bounding box center [699, 347] width 57 height 16
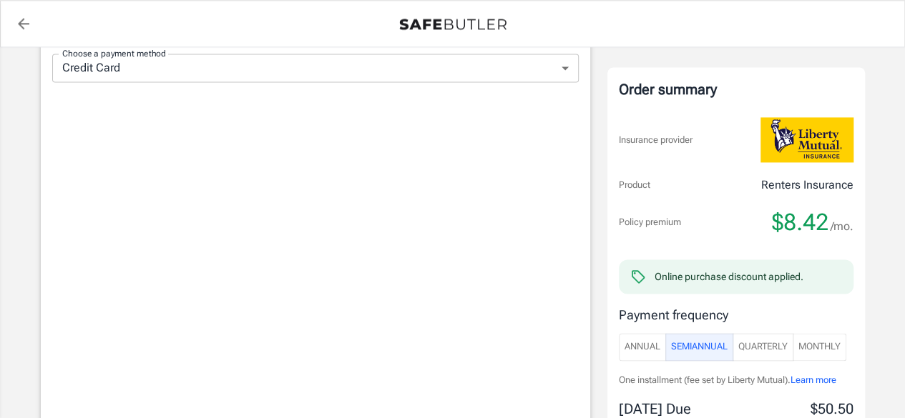
click at [762, 339] on span "Quarterly" at bounding box center [762, 347] width 49 height 16
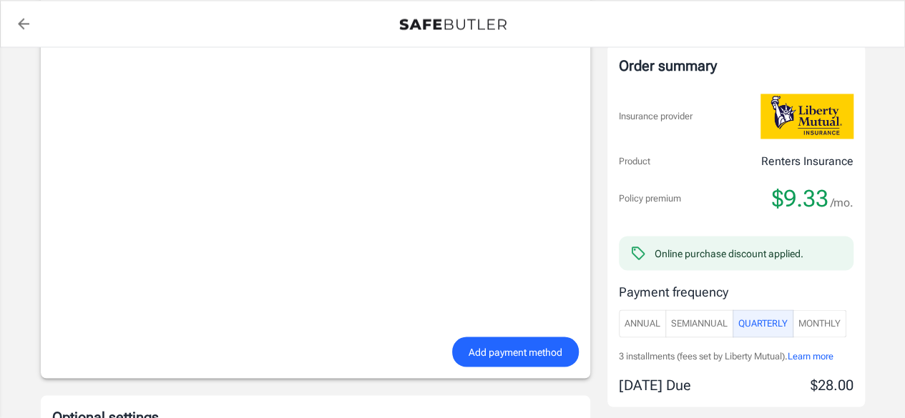
scroll to position [1144, 0]
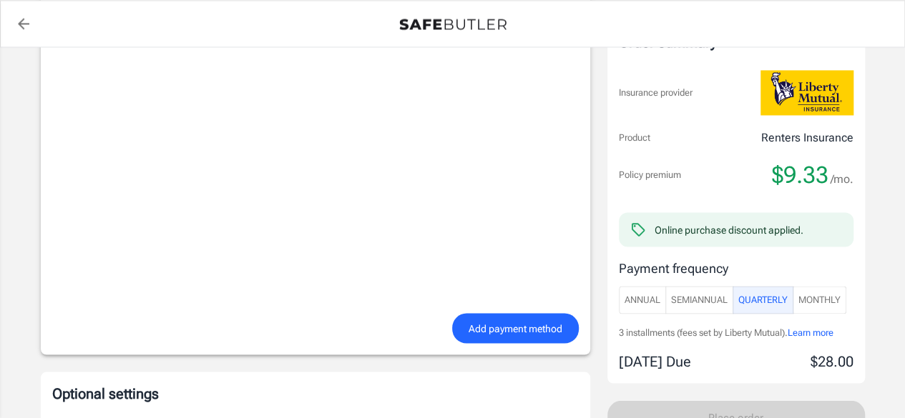
click at [805, 295] on span "Monthly" at bounding box center [819, 300] width 42 height 16
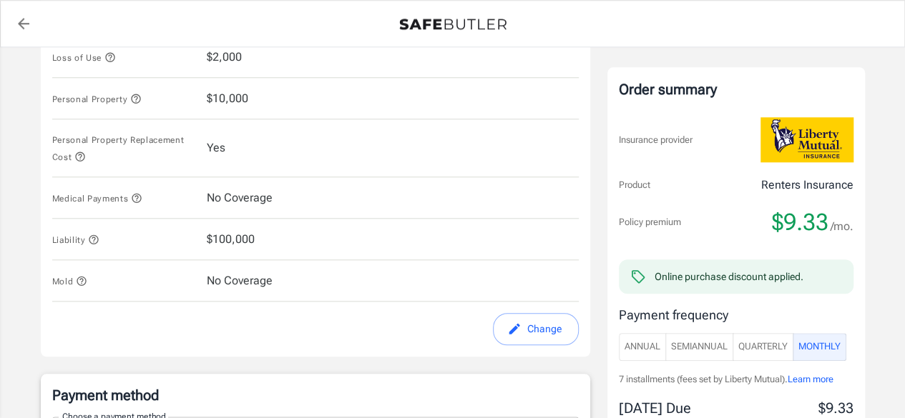
scroll to position [715, 0]
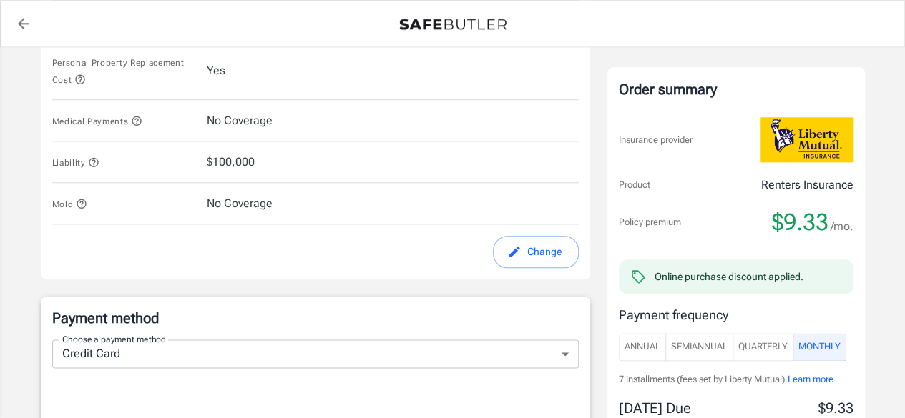
click at [528, 244] on button "Change" at bounding box center [536, 252] width 86 height 32
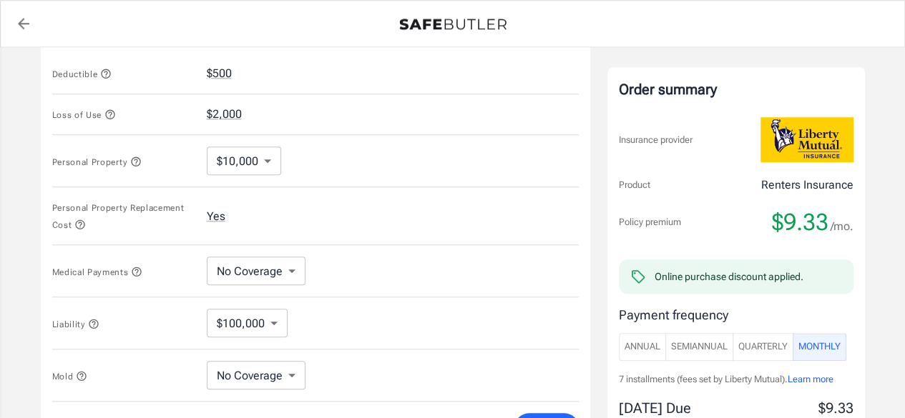
scroll to position [572, 0]
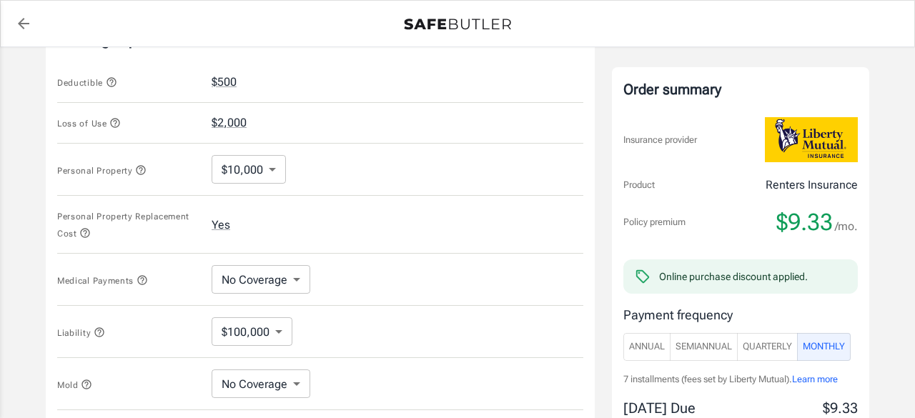
click at [266, 169] on body "Policy premium $ 9.33 /mo Liberty Mutual Renters Insurance 230 W ALABAMA ST 813…" at bounding box center [457, 311] width 915 height 1767
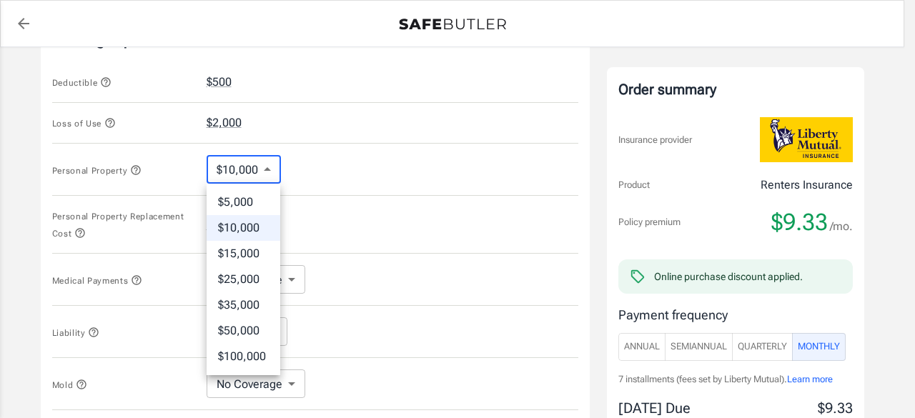
click at [243, 252] on li "$15,000" at bounding box center [244, 254] width 74 height 26
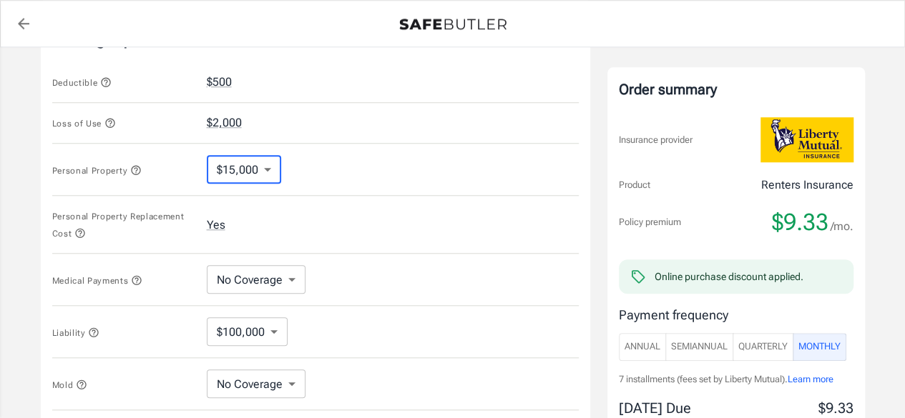
click at [262, 167] on body "Policy premium $ 9.33 /mo Liberty Mutual Renters Insurance 230 W ALABAMA ST 813…" at bounding box center [452, 311] width 905 height 1767
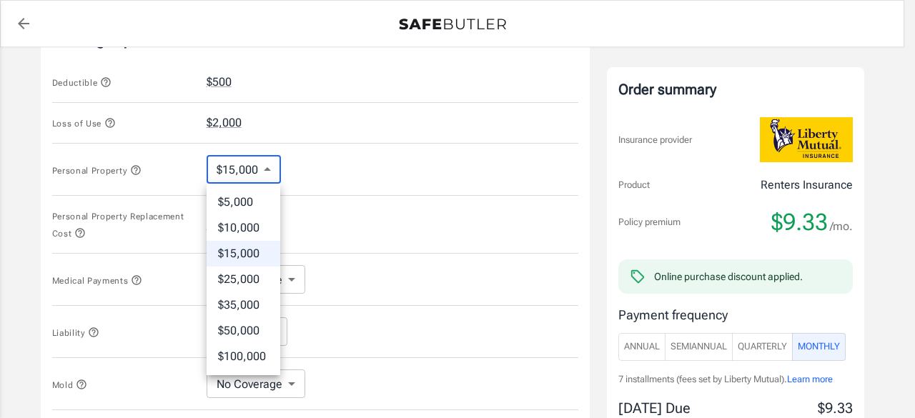
click at [237, 225] on li "$10,000" at bounding box center [244, 228] width 74 height 26
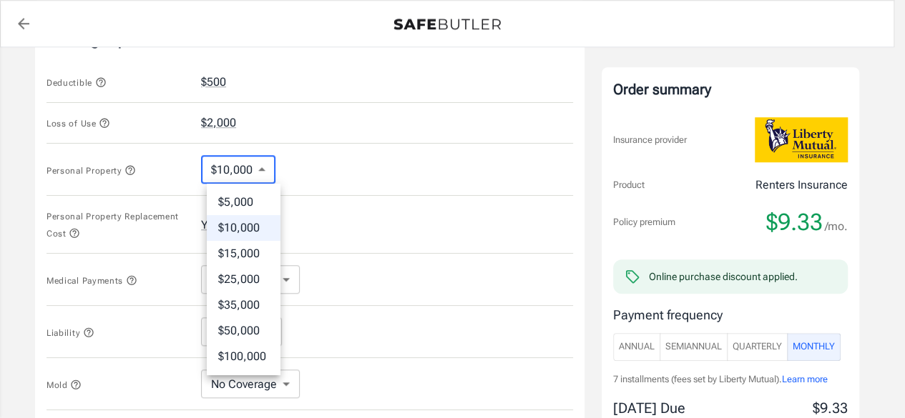
click at [268, 167] on body "Policy premium $ 9.33 /mo Liberty Mutual Renters Insurance 230 W ALABAMA ST 813…" at bounding box center [452, 311] width 905 height 1767
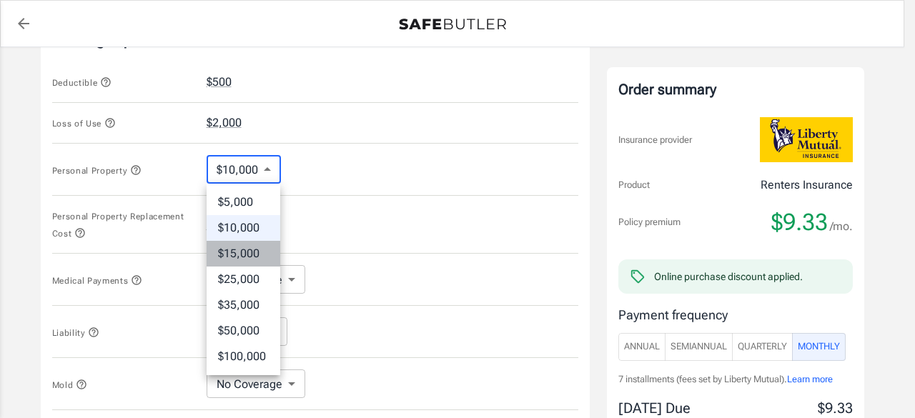
click at [246, 255] on li "$15,000" at bounding box center [244, 254] width 74 height 26
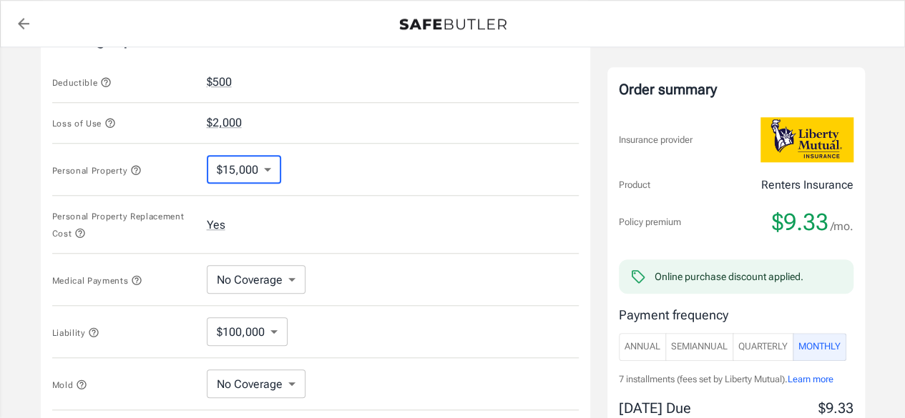
click at [262, 170] on body "Policy premium $ 9.33 /mo Liberty Mutual Renters Insurance 230 W ALABAMA ST 813…" at bounding box center [452, 311] width 905 height 1767
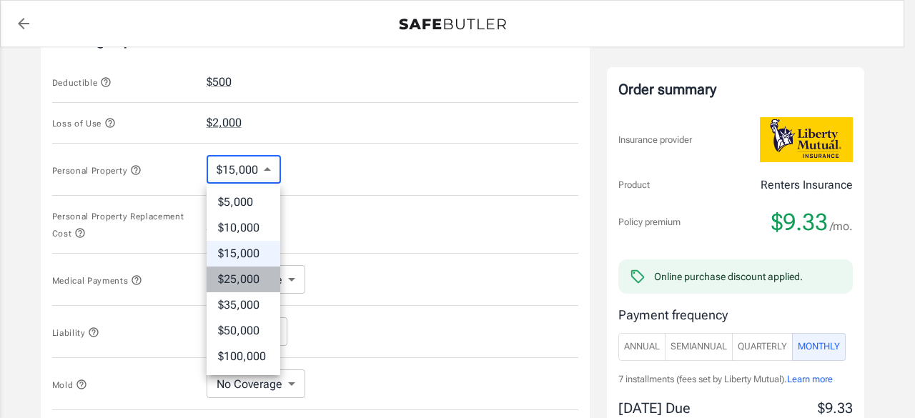
click at [225, 274] on li "$25,000" at bounding box center [244, 280] width 74 height 26
type input "25000"
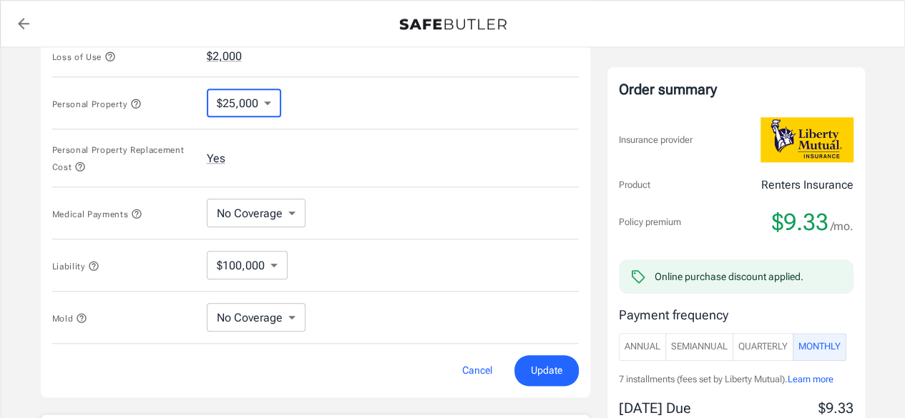
scroll to position [715, 0]
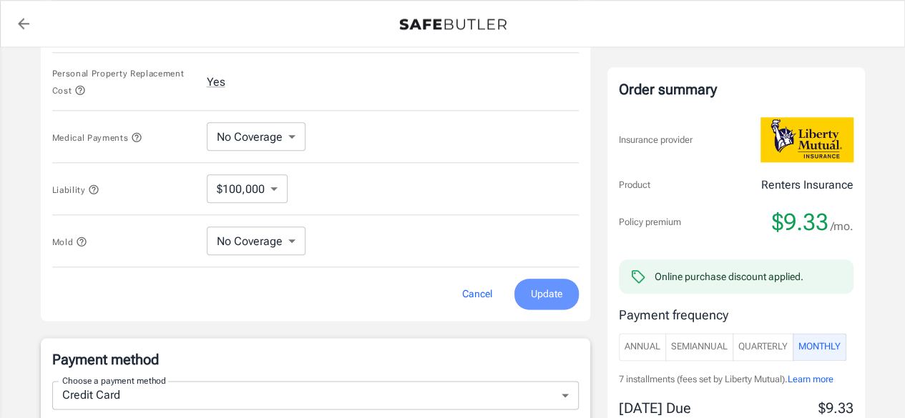
drag, startPoint x: 550, startPoint y: 293, endPoint x: 535, endPoint y: 280, distance: 19.8
click at [550, 292] on span "Update" at bounding box center [546, 294] width 31 height 18
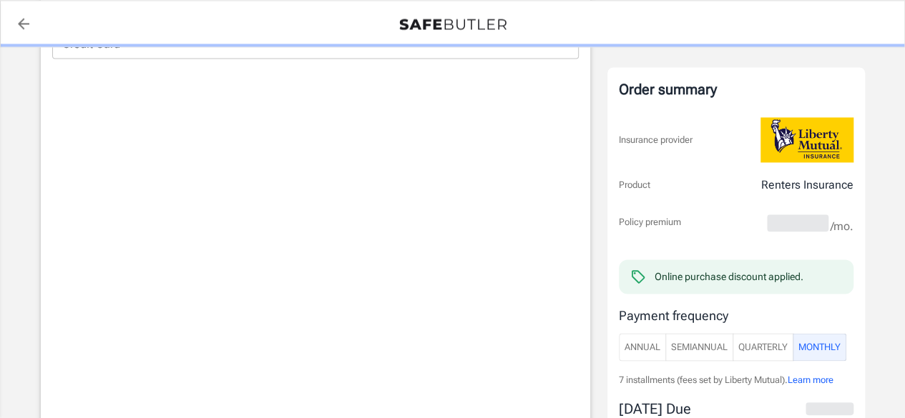
scroll to position [1073, 0]
click at [769, 348] on span "Quarterly" at bounding box center [762, 347] width 49 height 16
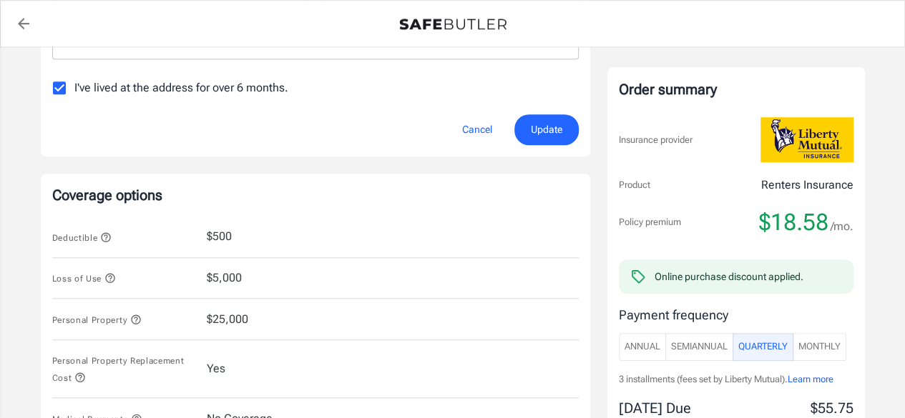
scroll to position [316, 0]
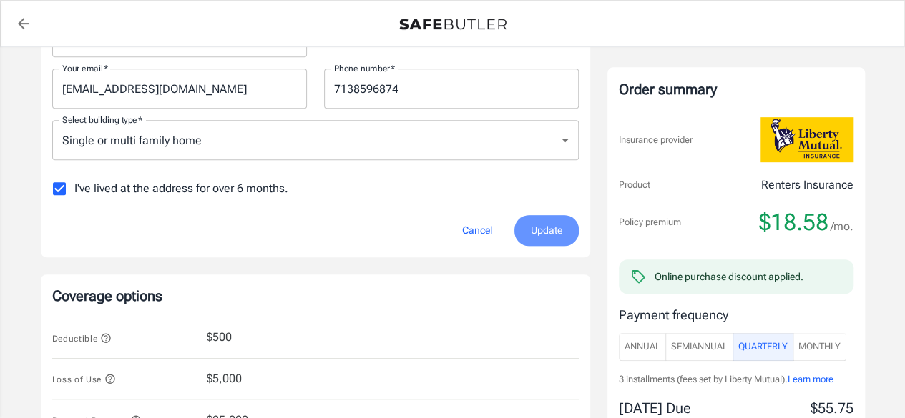
click at [528, 228] on button "Update" at bounding box center [546, 230] width 64 height 31
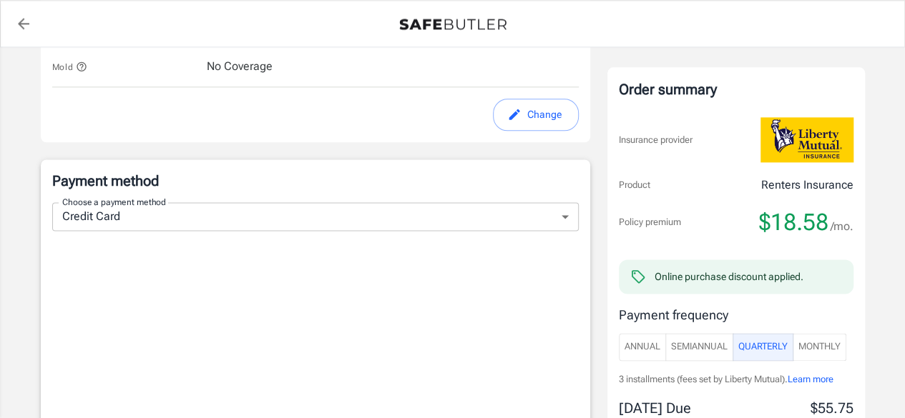
scroll to position [930, 0]
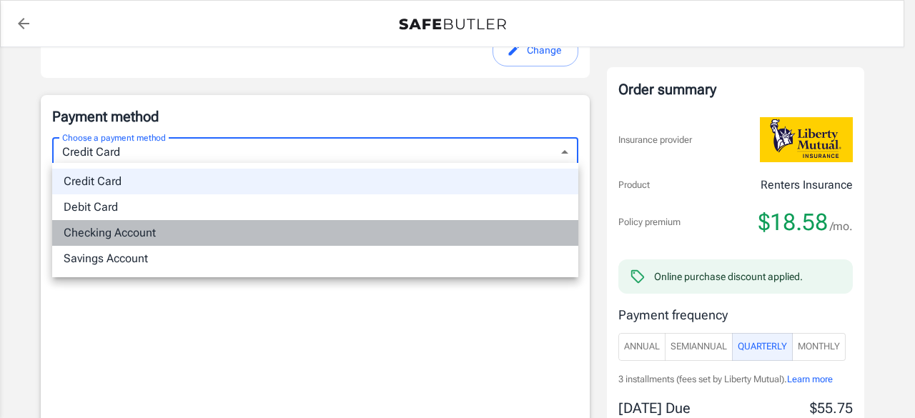
click at [107, 228] on li "Checking Account" at bounding box center [315, 233] width 526 height 26
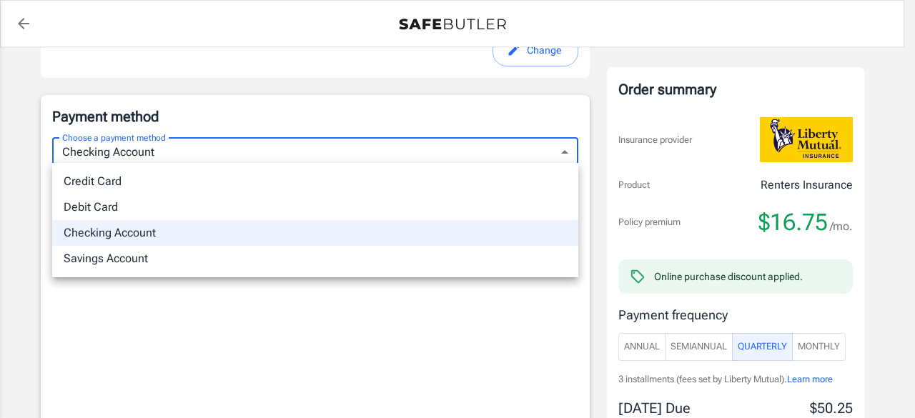
click at [84, 186] on li "Credit Card" at bounding box center [315, 182] width 526 height 26
type input "credit"
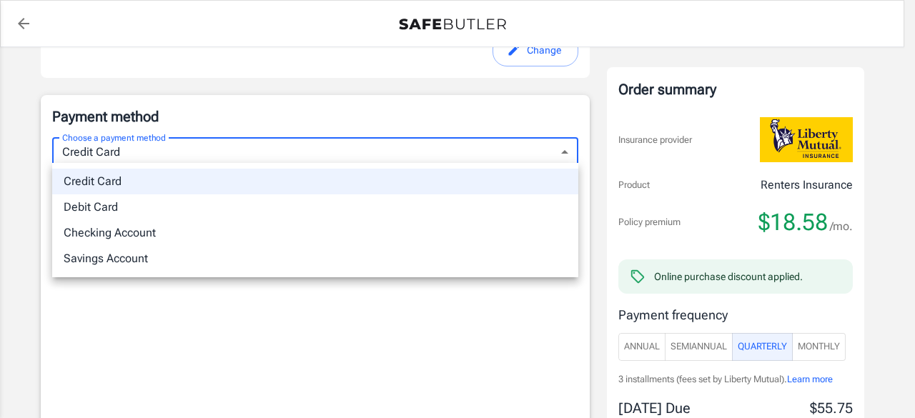
click at [114, 185] on li "Credit Card" at bounding box center [315, 182] width 526 height 26
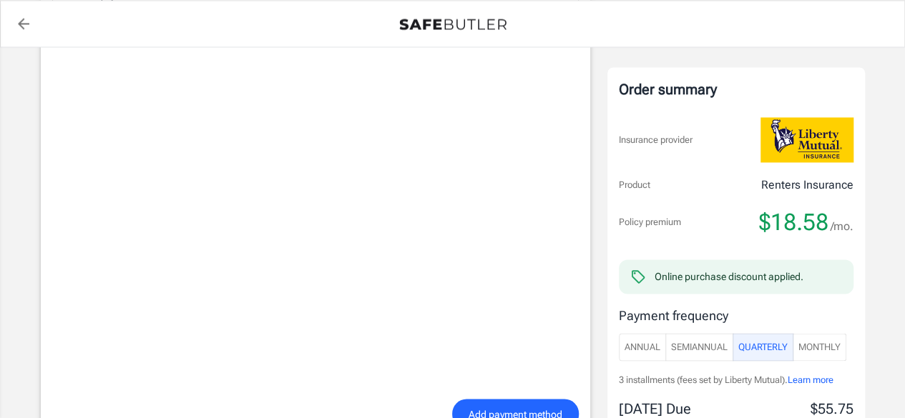
scroll to position [1073, 0]
click at [512, 410] on span "Add payment method" at bounding box center [515, 413] width 94 height 18
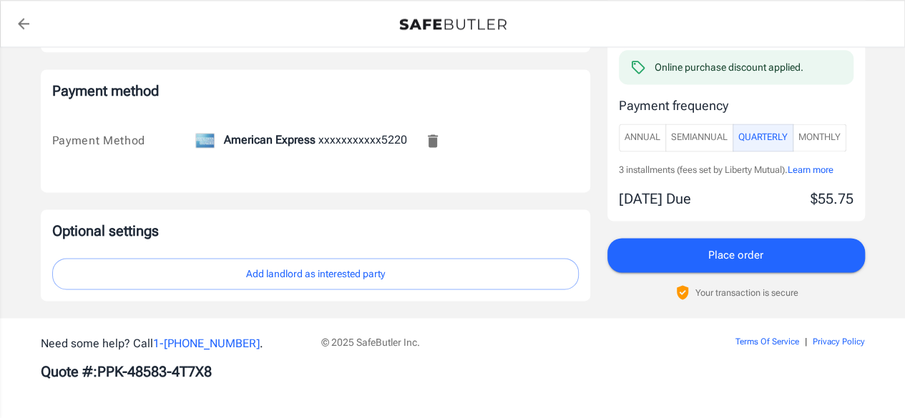
scroll to position [951, 0]
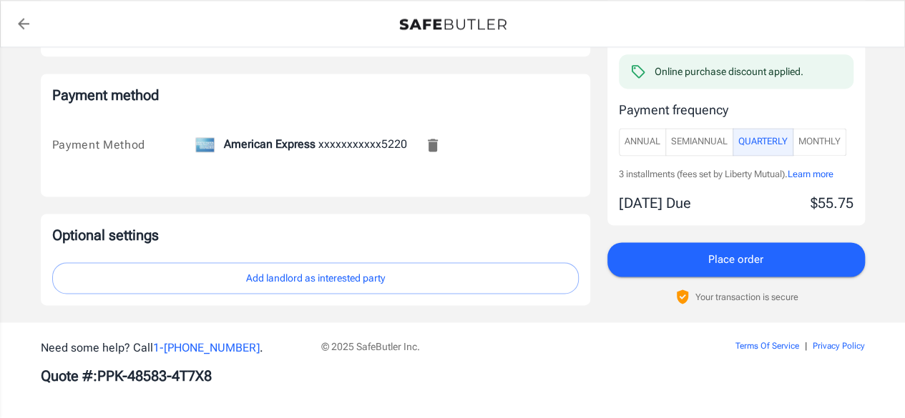
click at [309, 295] on div "Optional settings Add landlord as interested party" at bounding box center [315, 260] width 549 height 92
click at [684, 252] on button "Place order" at bounding box center [735, 259] width 257 height 34
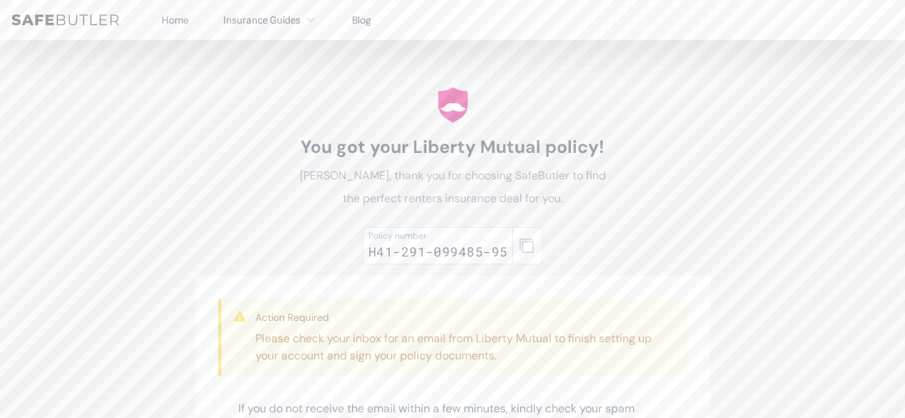
scroll to position [72, 0]
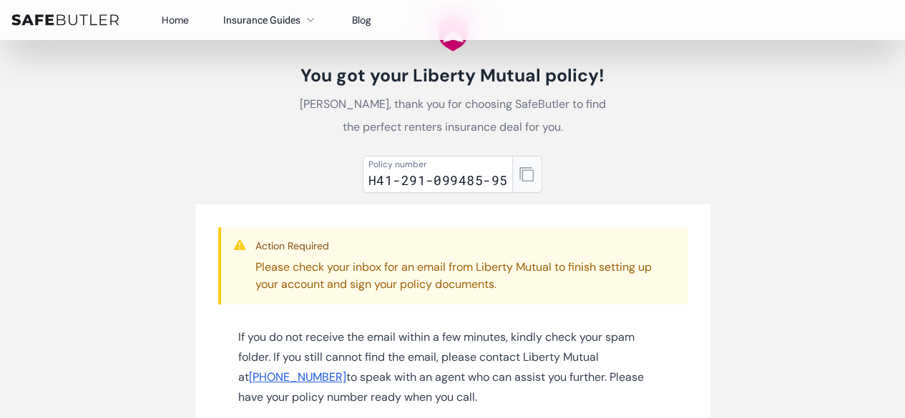
click at [529, 179] on icon "button" at bounding box center [526, 174] width 14 height 14
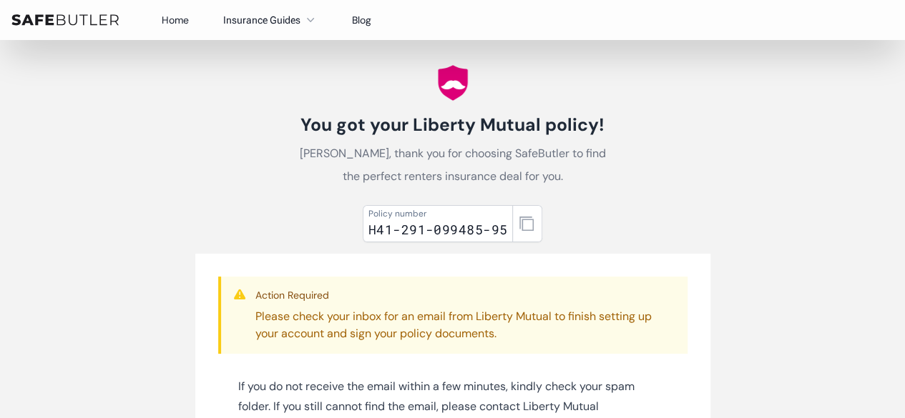
scroll to position [0, 0]
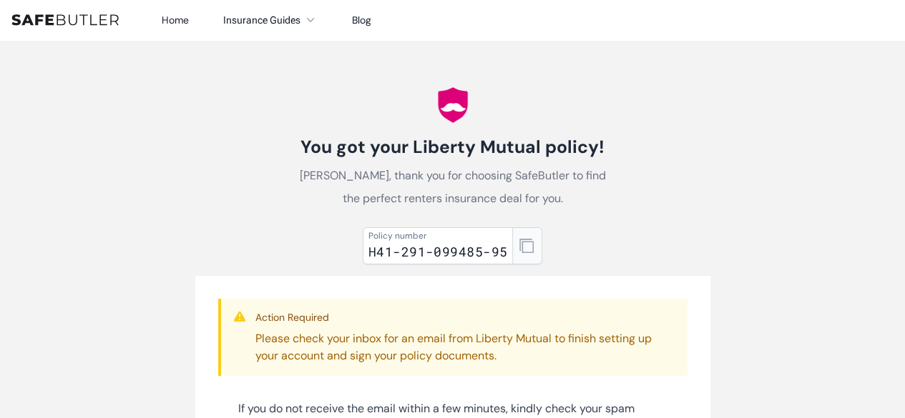
click at [524, 250] on icon "button" at bounding box center [526, 246] width 14 height 14
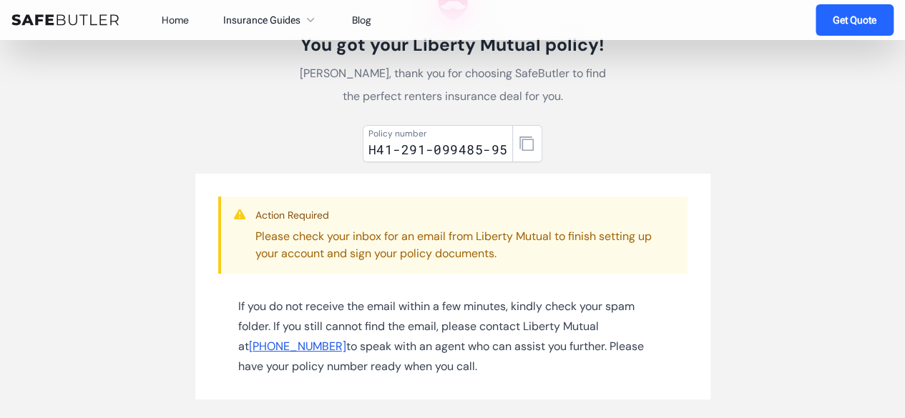
scroll to position [72, 0]
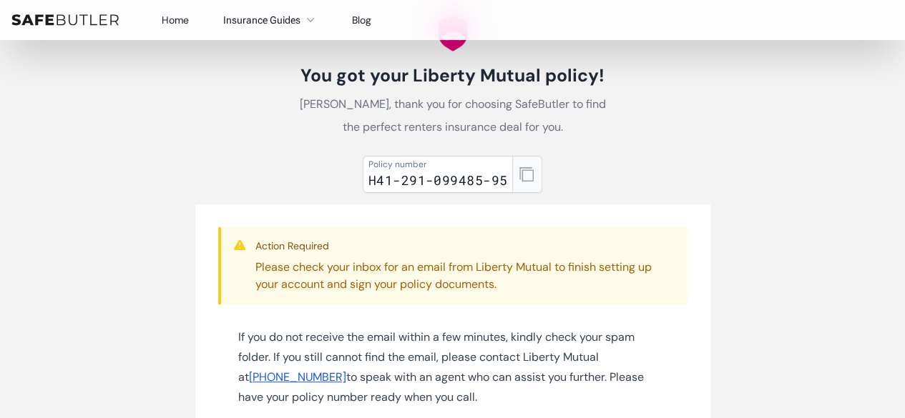
click at [522, 172] on icon "button" at bounding box center [526, 174] width 14 height 14
drag, startPoint x: 525, startPoint y: 176, endPoint x: 173, endPoint y: 19, distance: 385.2
click at [173, 19] on link "Home" at bounding box center [175, 20] width 27 height 13
click at [530, 177] on icon "button" at bounding box center [526, 174] width 14 height 14
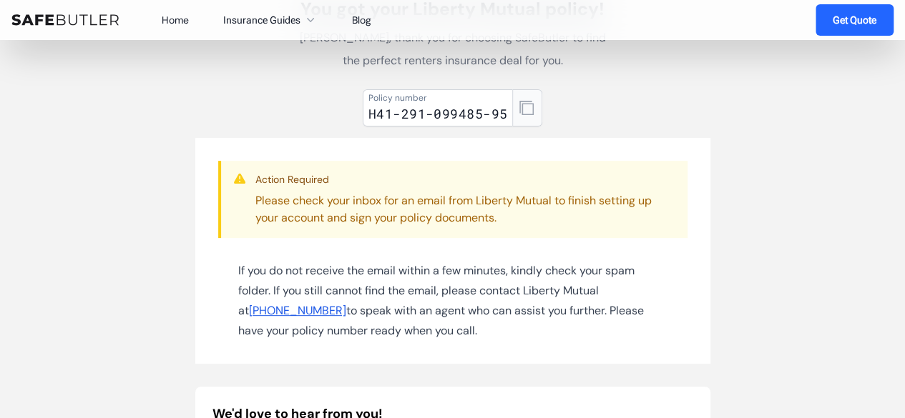
scroll to position [143, 0]
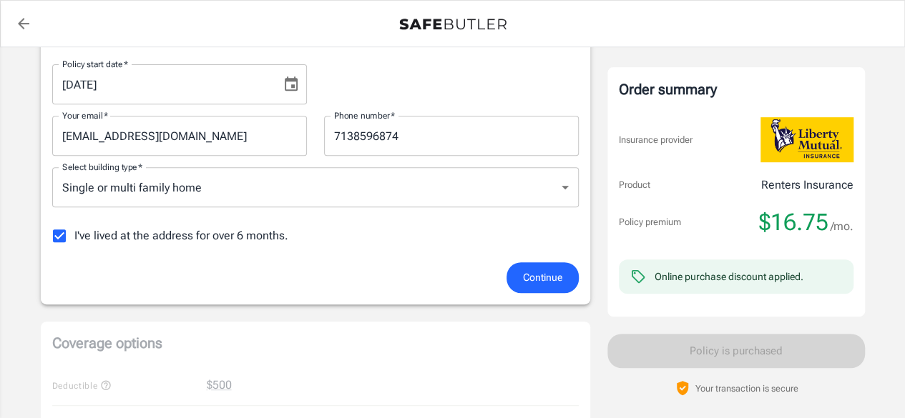
scroll to position [308, 0]
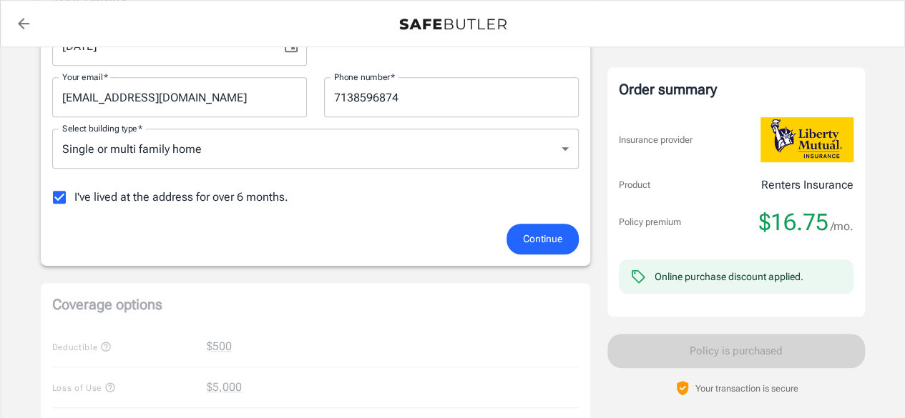
click at [720, 283] on div "Online purchase discount applied." at bounding box center [728, 277] width 149 height 14
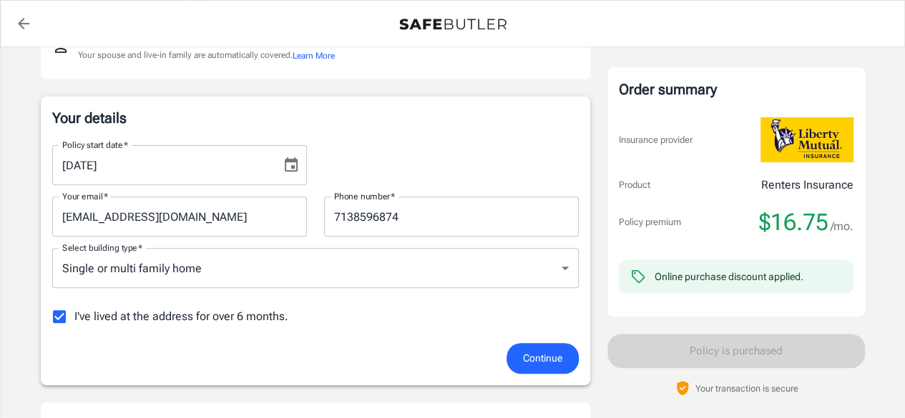
scroll to position [215, 0]
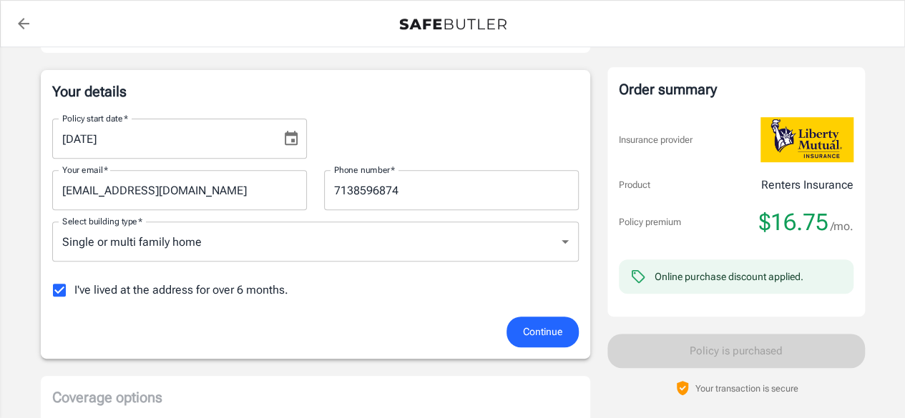
click at [689, 283] on div "Online purchase discount applied." at bounding box center [728, 277] width 149 height 14
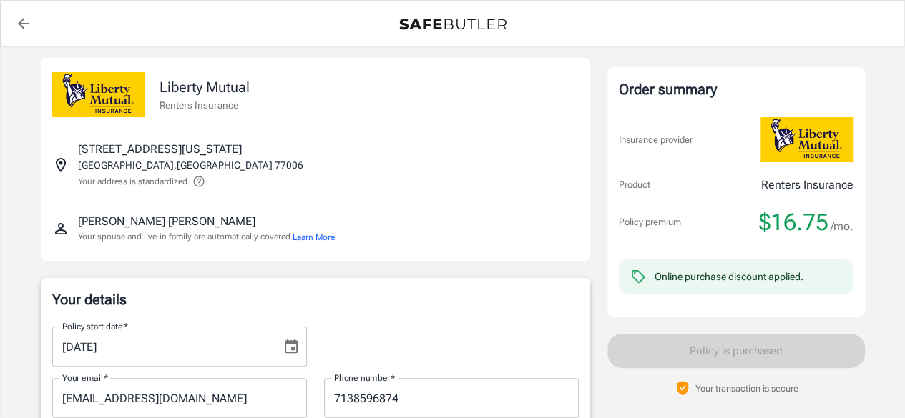
scroll to position [0, 0]
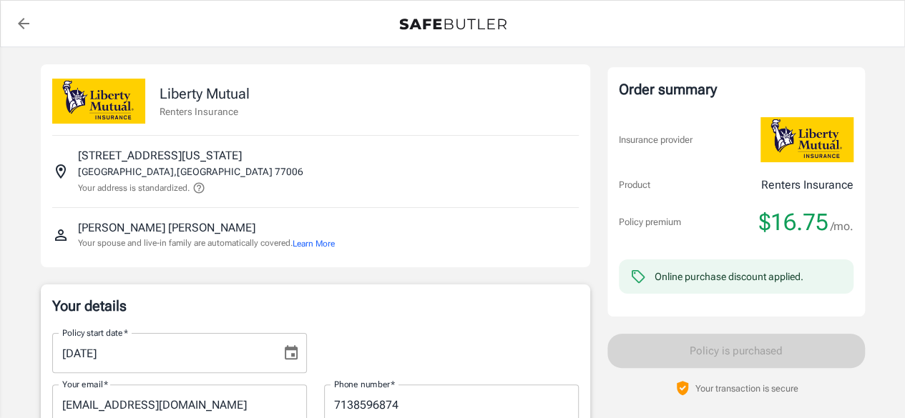
click at [15, 28] on icon "back to quotes" at bounding box center [23, 23] width 17 height 17
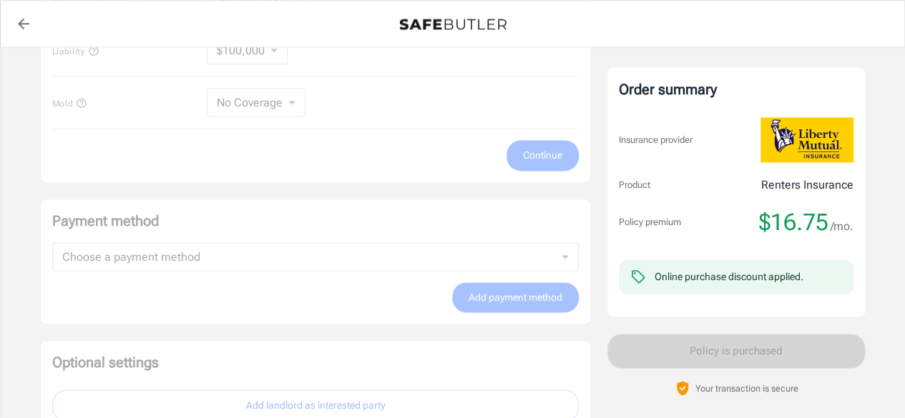
scroll to position [983, 0]
